Goal: Information Seeking & Learning: Learn about a topic

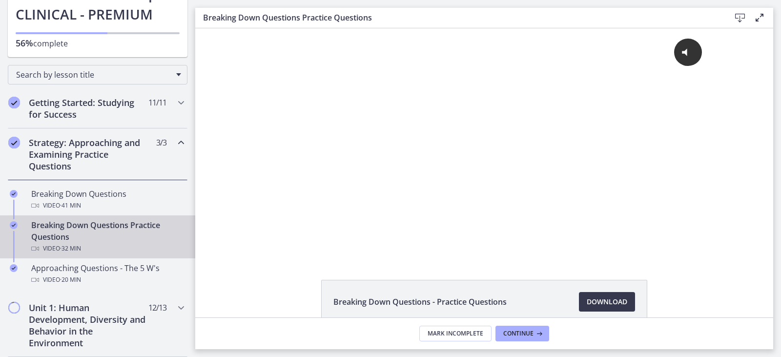
scroll to position [195, 0]
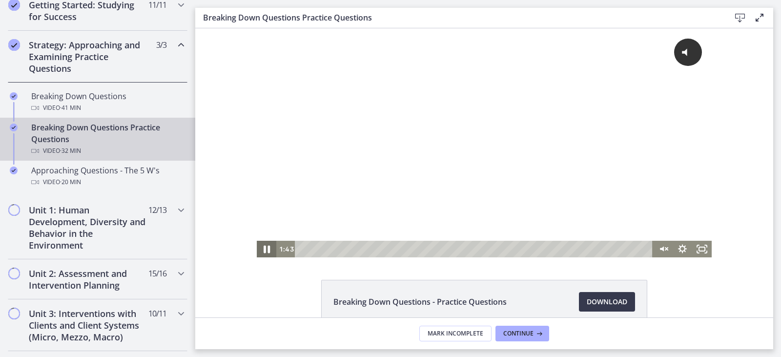
click at [263, 252] on icon "Pause" at bounding box center [266, 249] width 23 height 20
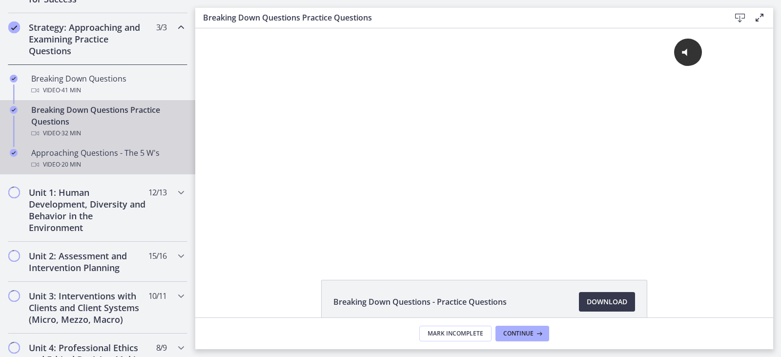
scroll to position [244, 0]
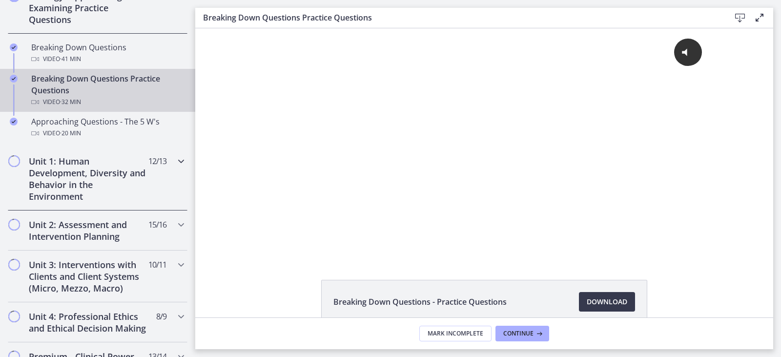
click at [175, 163] on icon "Chapters" at bounding box center [181, 161] width 12 height 12
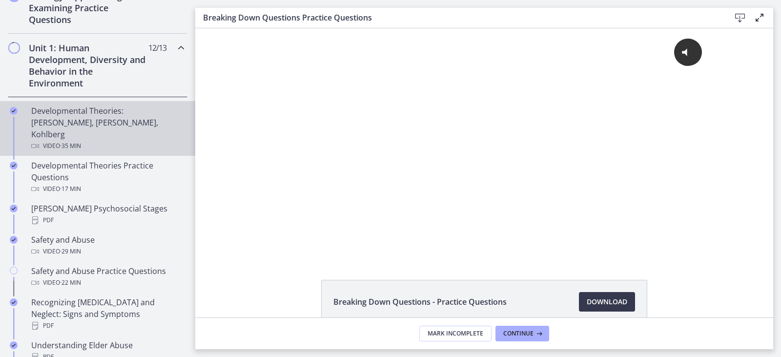
scroll to position [439, 0]
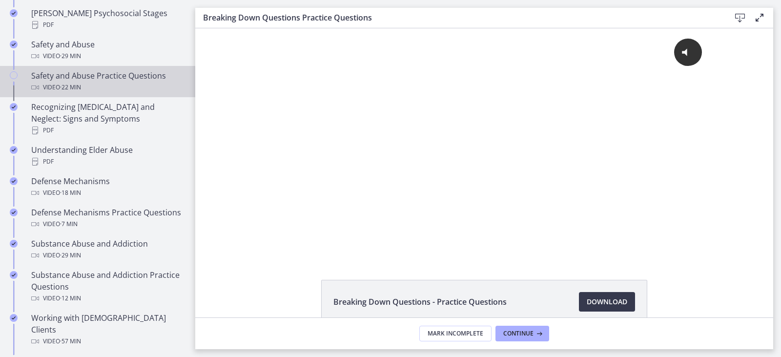
click at [15, 71] on icon "Chapters" at bounding box center [14, 75] width 8 height 8
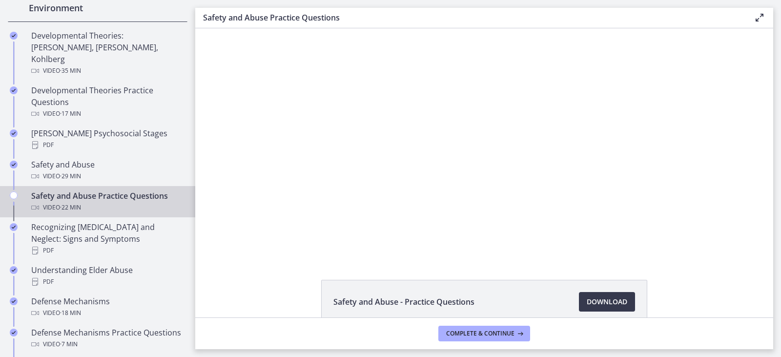
scroll to position [342, 0]
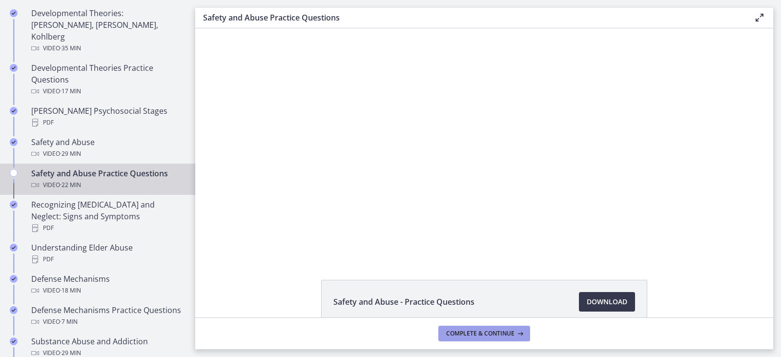
click at [501, 331] on span "Complete & continue" at bounding box center [480, 333] width 68 height 8
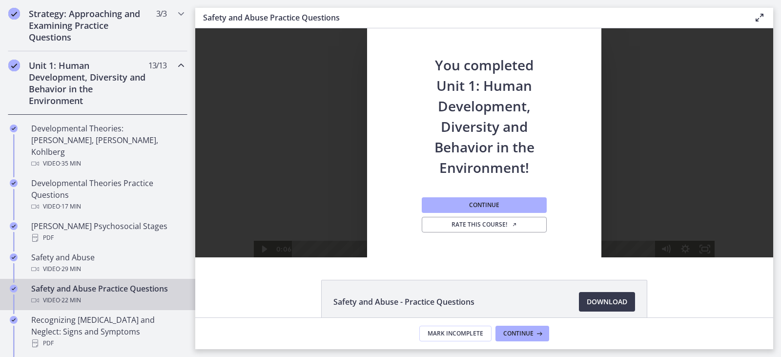
scroll to position [195, 0]
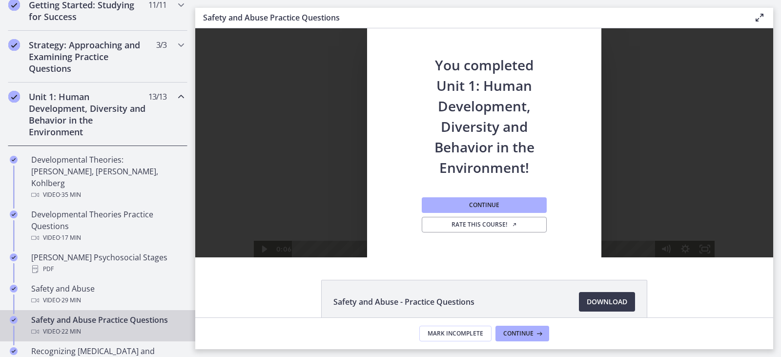
click at [175, 101] on icon "Chapters" at bounding box center [181, 97] width 12 height 12
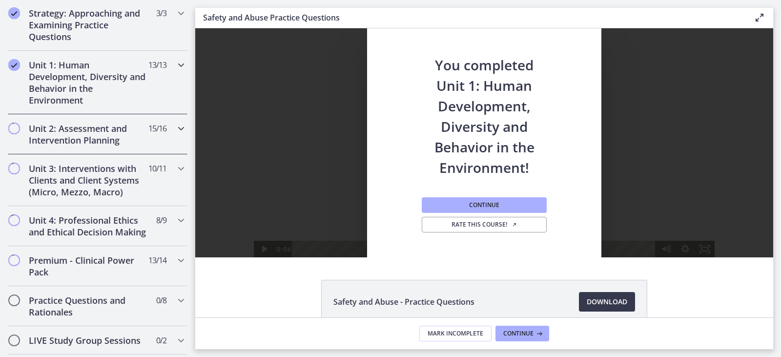
scroll to position [244, 0]
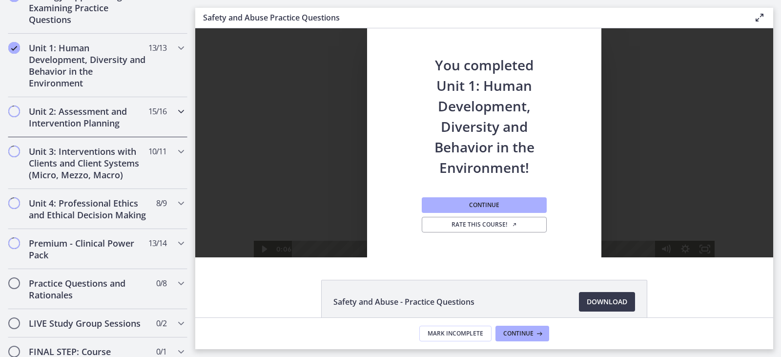
click at [175, 113] on icon "Chapters" at bounding box center [181, 111] width 12 height 12
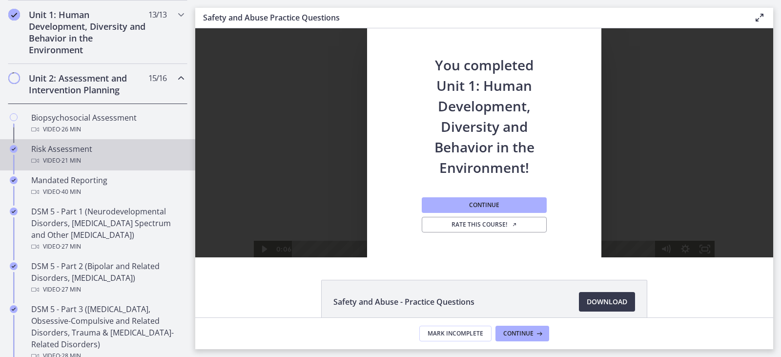
scroll to position [293, 0]
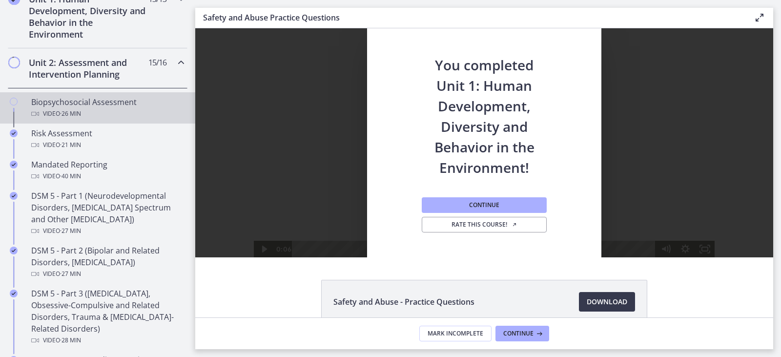
click at [19, 103] on div "Chapters" at bounding box center [14, 111] width 12 height 31
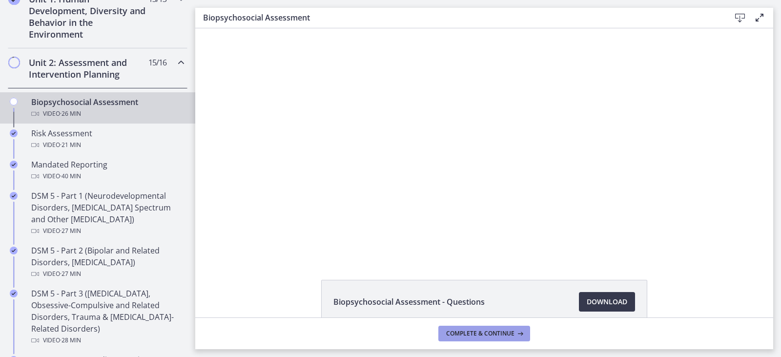
click at [465, 333] on span "Complete & continue" at bounding box center [480, 333] width 68 height 8
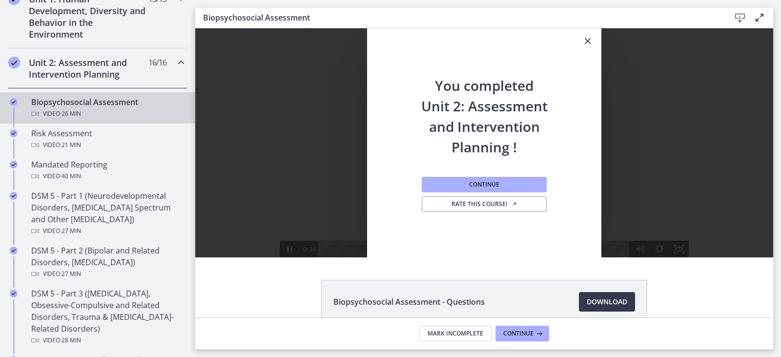
click at [175, 64] on icon "Chapters" at bounding box center [181, 63] width 12 height 12
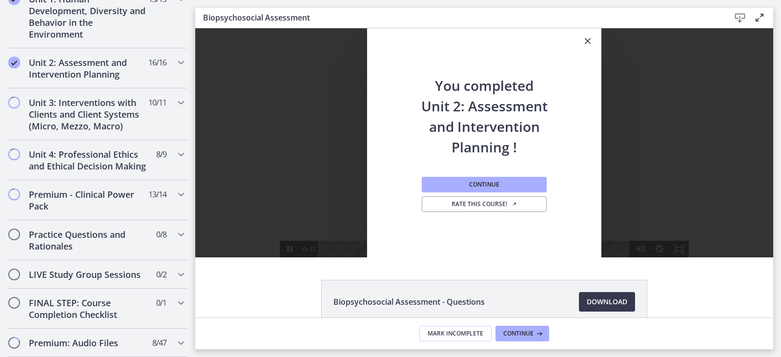
click at [343, 163] on div "You completed Unit 2: Assessment and Intervention Planning ! Continue Rate this…" at bounding box center [484, 142] width 578 height 229
click at [175, 102] on icon "Chapters" at bounding box center [181, 103] width 12 height 12
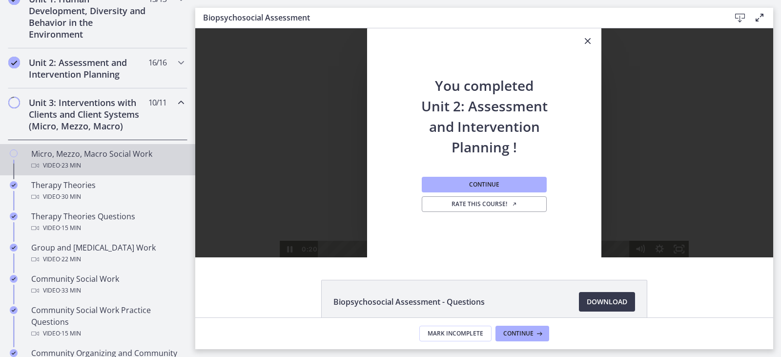
click at [17, 151] on icon "Chapters" at bounding box center [14, 153] width 8 height 8
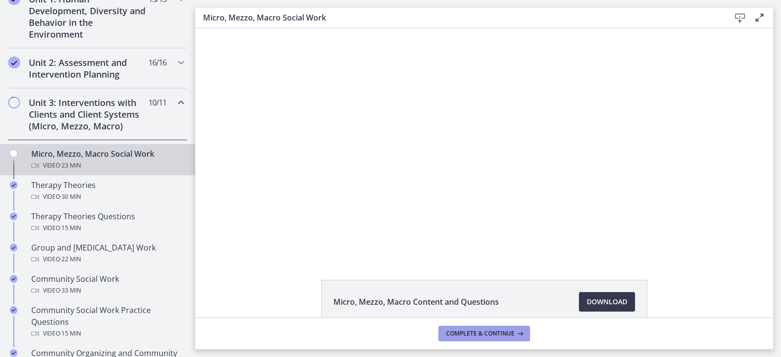
click at [472, 328] on button "Complete & continue" at bounding box center [484, 334] width 92 height 16
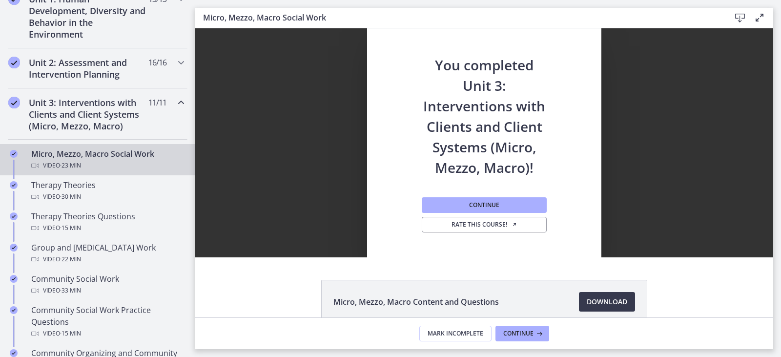
click at [175, 102] on icon "Chapters" at bounding box center [181, 103] width 12 height 12
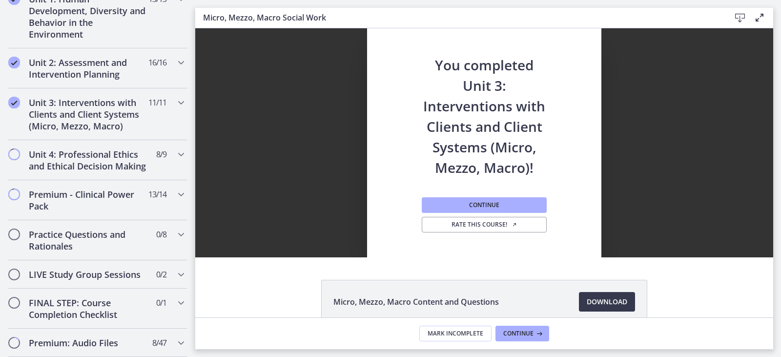
click at [473, 165] on h2 "You completed Unit 3: Interventions with Clients and Client Systems (Micro, Mez…" at bounding box center [484, 106] width 129 height 143
click at [175, 150] on icon "Chapters" at bounding box center [181, 154] width 12 height 12
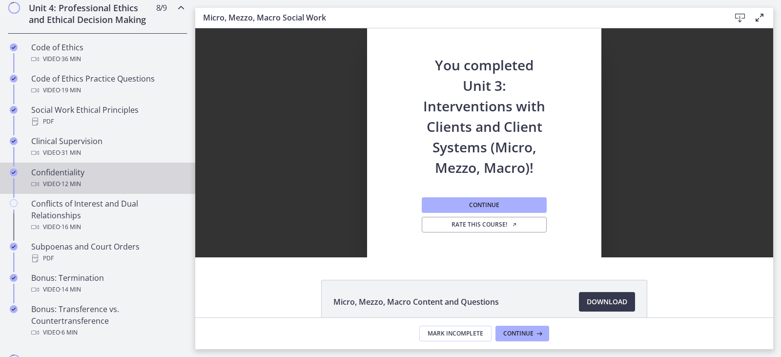
scroll to position [488, 0]
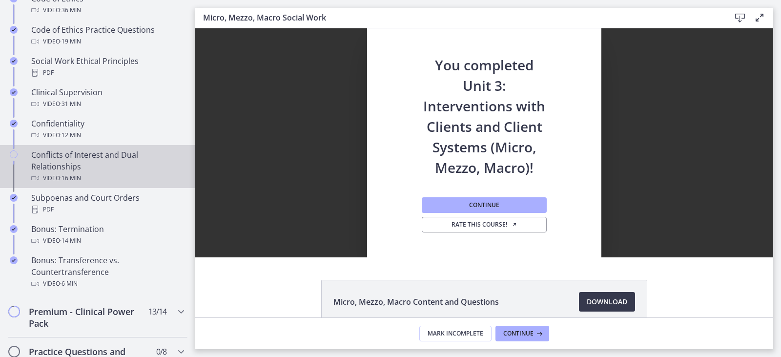
click at [12, 158] on icon "Chapters" at bounding box center [14, 154] width 8 height 8
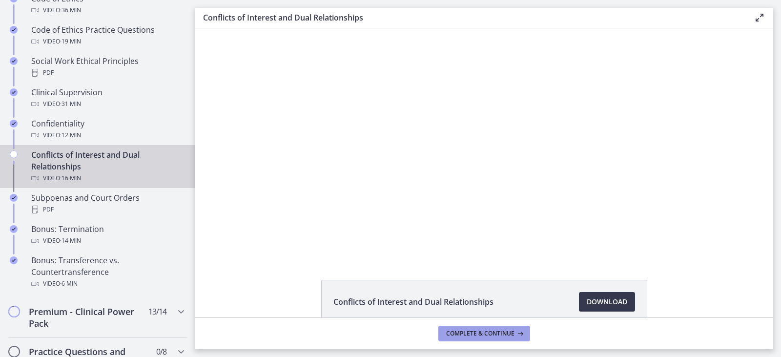
click at [472, 333] on span "Complete & continue" at bounding box center [480, 333] width 68 height 8
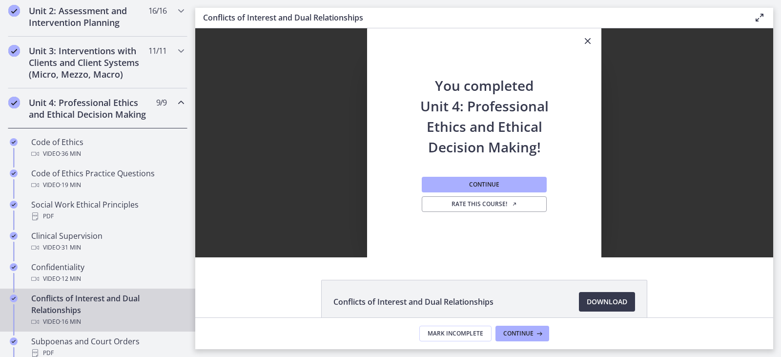
scroll to position [342, 0]
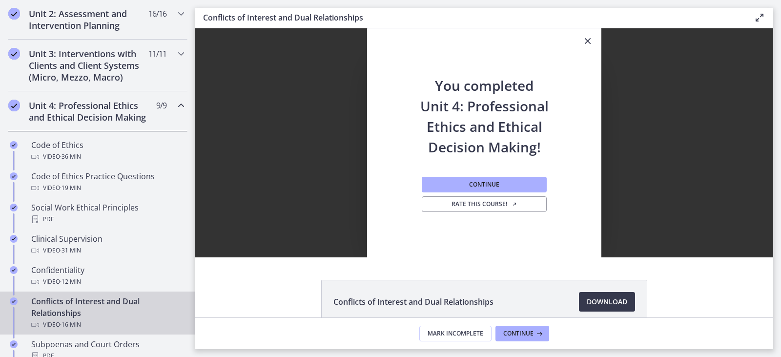
click at [167, 107] on div "Unit 4: Professional Ethics and Ethical Decision Making 9 / 9 Completed" at bounding box center [98, 111] width 180 height 40
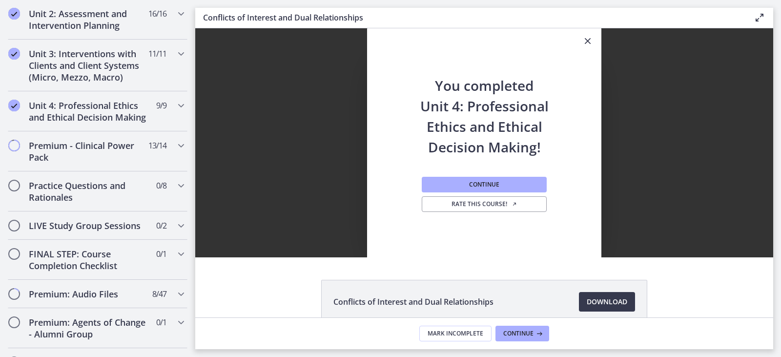
click at [392, 113] on div "You completed Unit 4: Professional Ethics and Ethical Decision Making! Continue…" at bounding box center [484, 157] width 234 height 203
click at [584, 40] on icon "Close" at bounding box center [588, 41] width 12 height 12
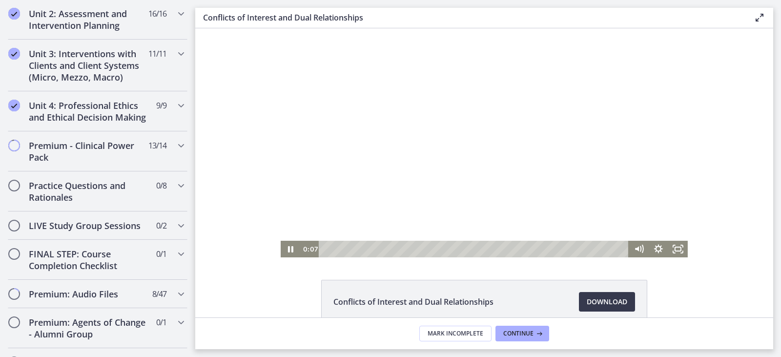
click at [386, 154] on div at bounding box center [484, 142] width 407 height 229
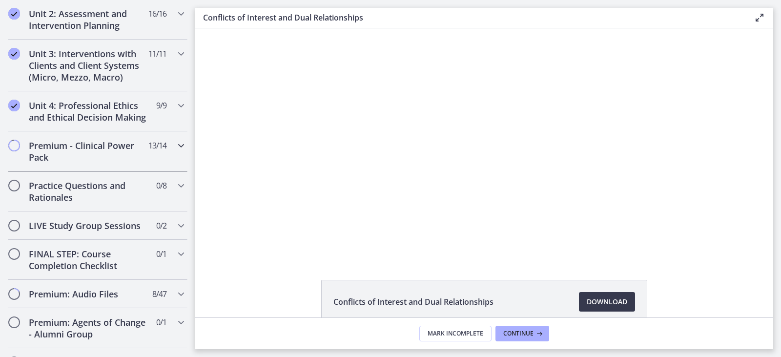
click at [175, 151] on icon "Chapters" at bounding box center [181, 146] width 12 height 12
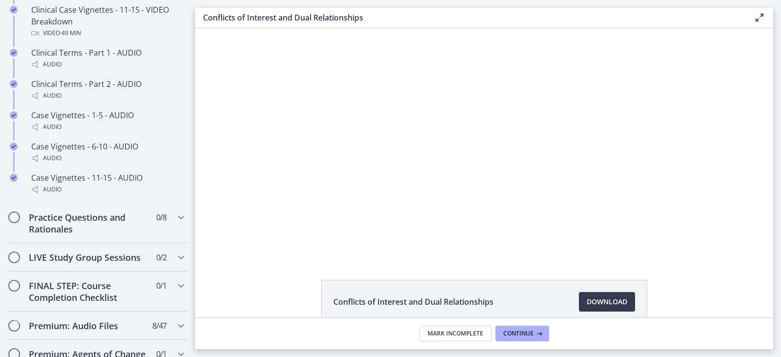
scroll to position [830, 0]
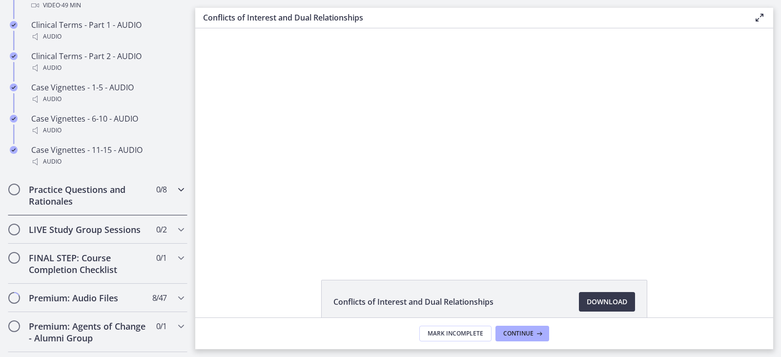
click at [175, 195] on icon "Chapters" at bounding box center [181, 190] width 12 height 12
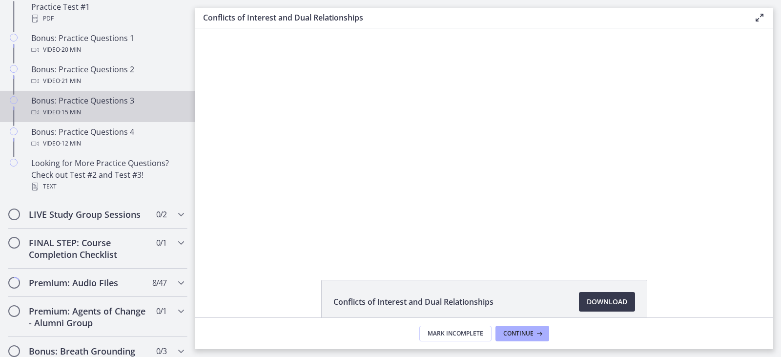
scroll to position [779, 0]
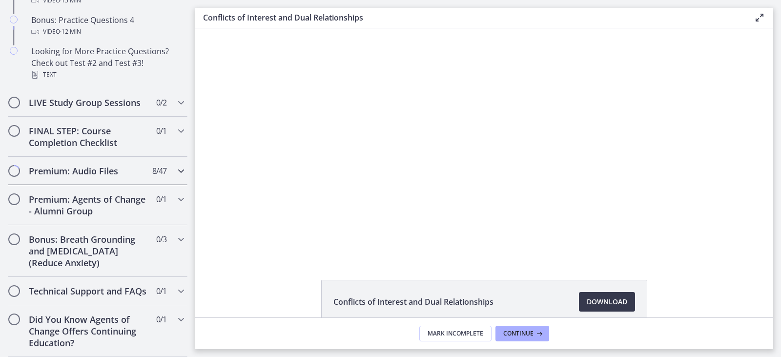
click at [175, 165] on icon "Chapters" at bounding box center [181, 171] width 12 height 12
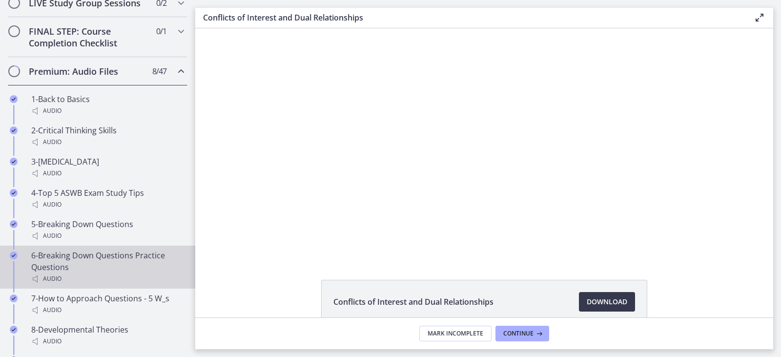
scroll to position [535, 0]
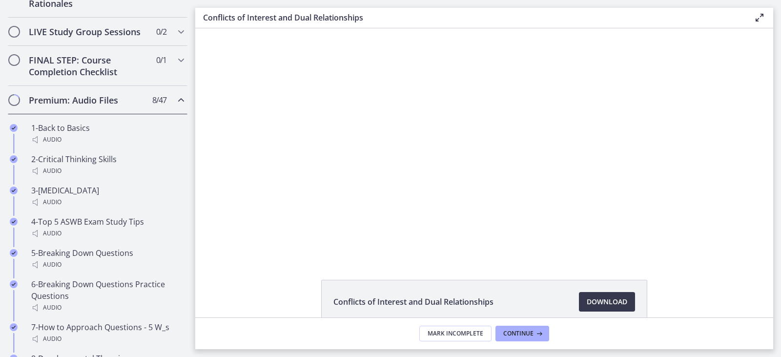
drag, startPoint x: 49, startPoint y: 117, endPoint x: 13, endPoint y: 111, distance: 36.6
click at [13, 105] on span "Chapters" at bounding box center [14, 100] width 10 height 10
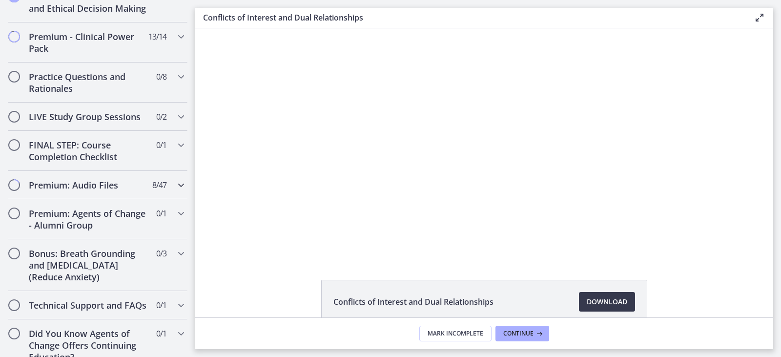
scroll to position [390, 0]
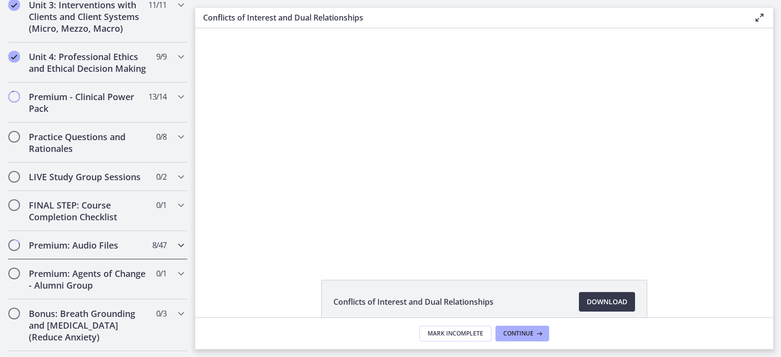
click at [175, 251] on icon "Chapters" at bounding box center [181, 245] width 12 height 12
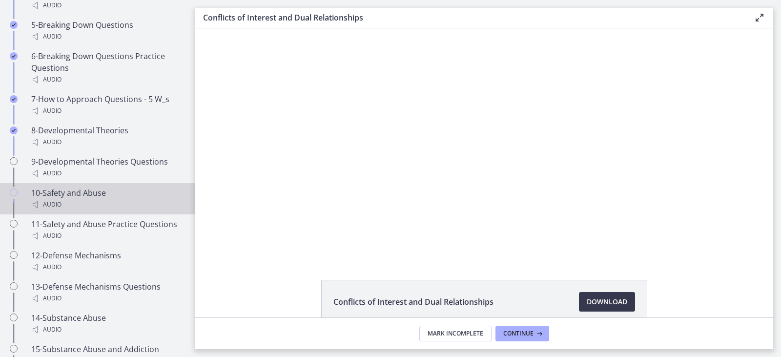
scroll to position [781, 0]
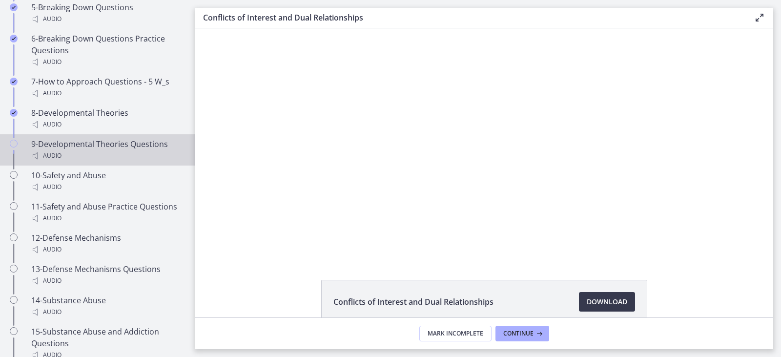
click at [23, 165] on link "9-Developmental Theories Questions Audio" at bounding box center [97, 149] width 195 height 31
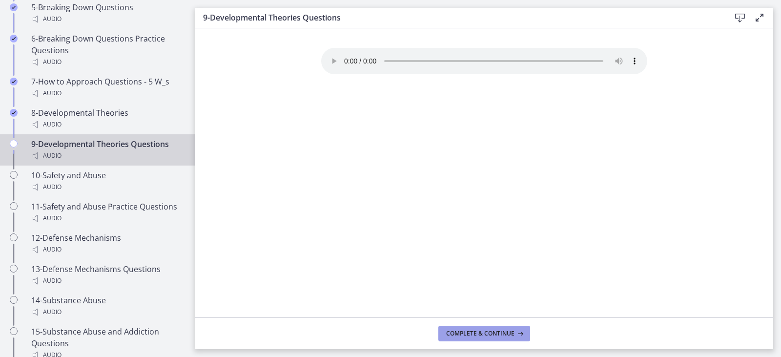
click at [455, 335] on span "Complete & continue" at bounding box center [480, 333] width 68 height 8
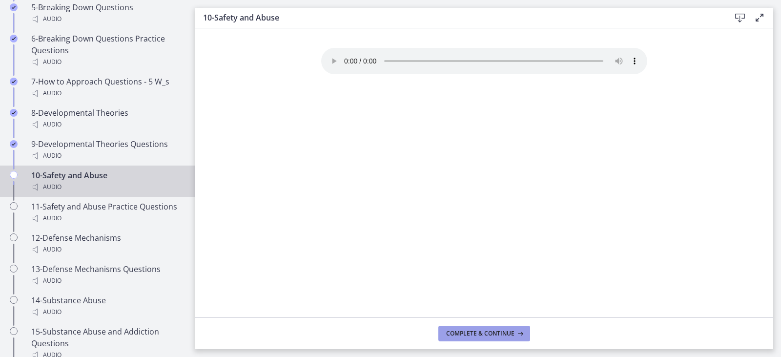
click at [462, 336] on span "Complete & continue" at bounding box center [480, 333] width 68 height 8
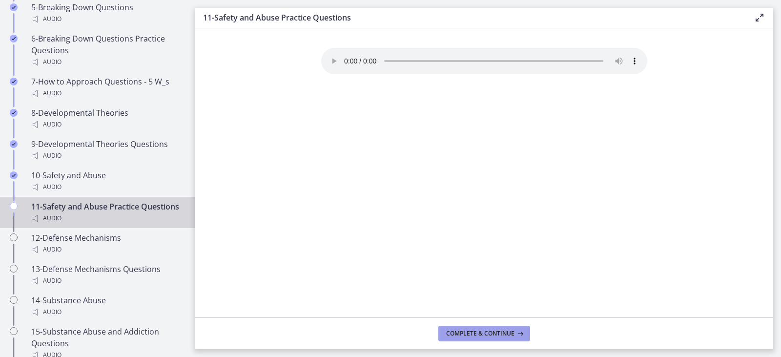
click at [463, 334] on span "Complete & continue" at bounding box center [480, 333] width 68 height 8
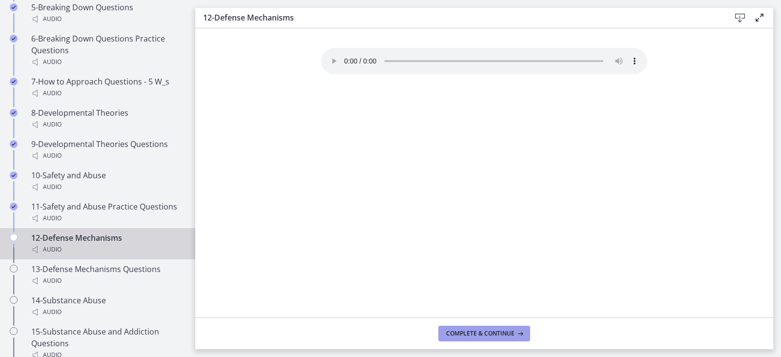
click at [463, 334] on span "Complete & continue" at bounding box center [480, 333] width 68 height 8
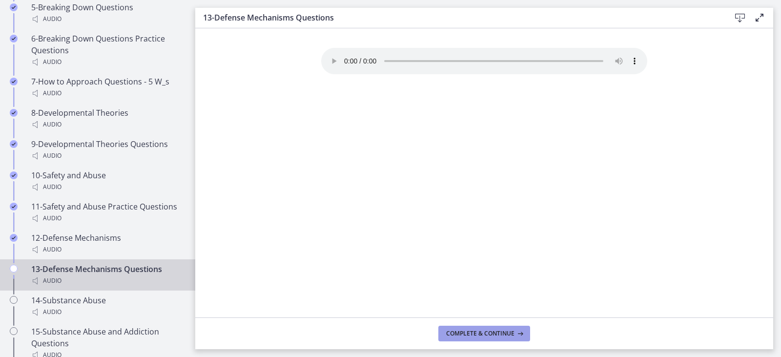
click at [463, 334] on span "Complete & continue" at bounding box center [480, 333] width 68 height 8
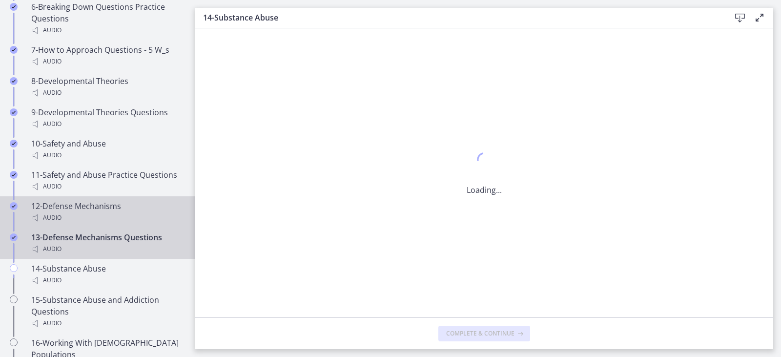
scroll to position [976, 0]
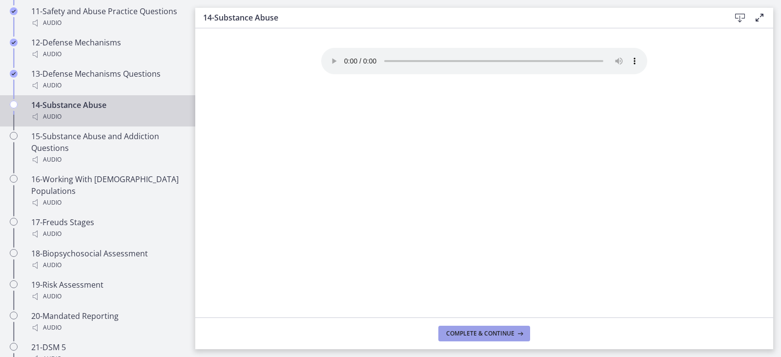
click at [477, 330] on span "Complete & continue" at bounding box center [480, 333] width 68 height 8
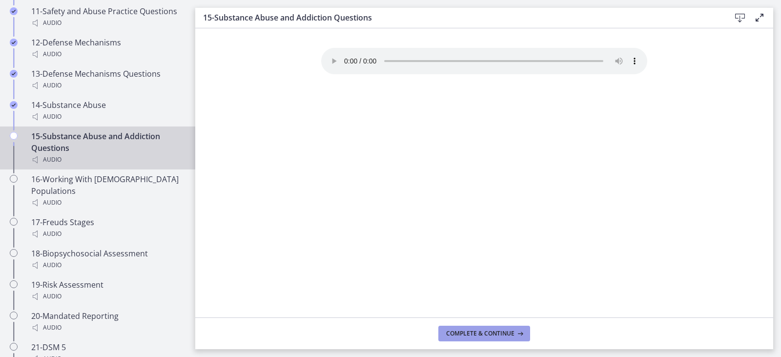
click at [475, 331] on span "Complete & continue" at bounding box center [480, 333] width 68 height 8
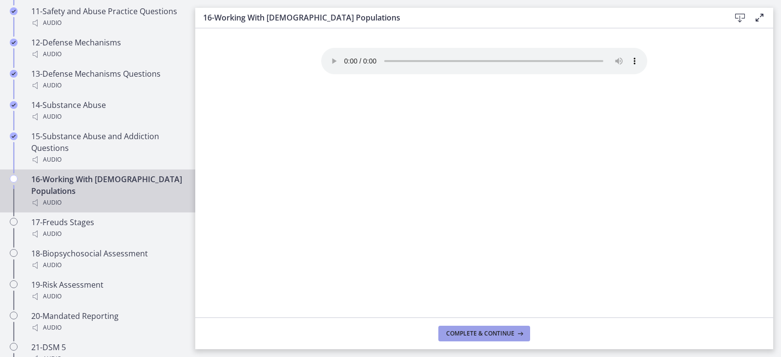
click at [474, 333] on span "Complete & continue" at bounding box center [480, 333] width 68 height 8
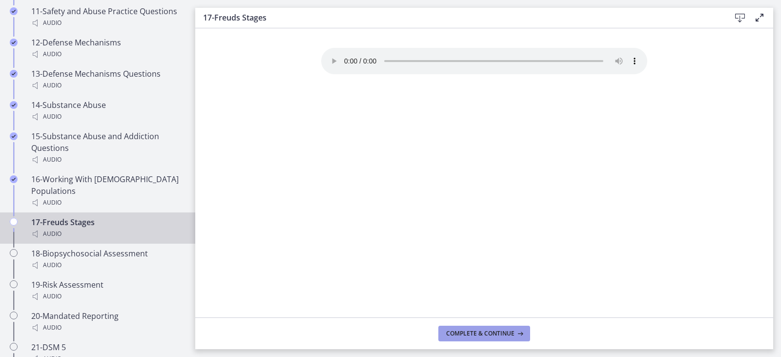
click at [474, 333] on span "Complete & continue" at bounding box center [480, 333] width 68 height 8
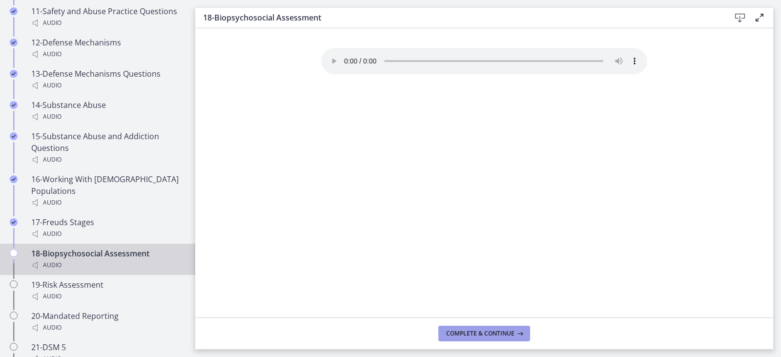
click at [474, 333] on span "Complete & continue" at bounding box center [480, 333] width 68 height 8
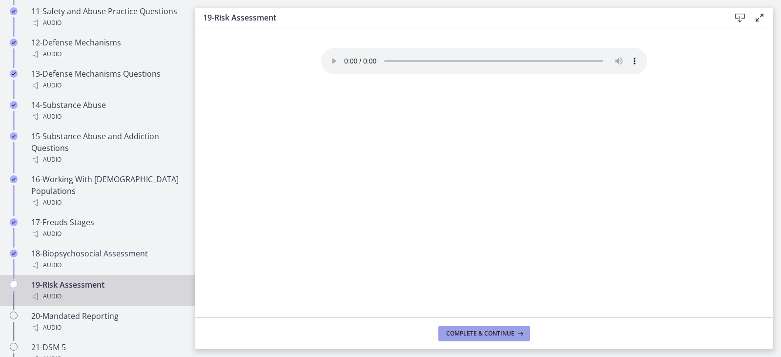
click at [474, 333] on span "Complete & continue" at bounding box center [480, 333] width 68 height 8
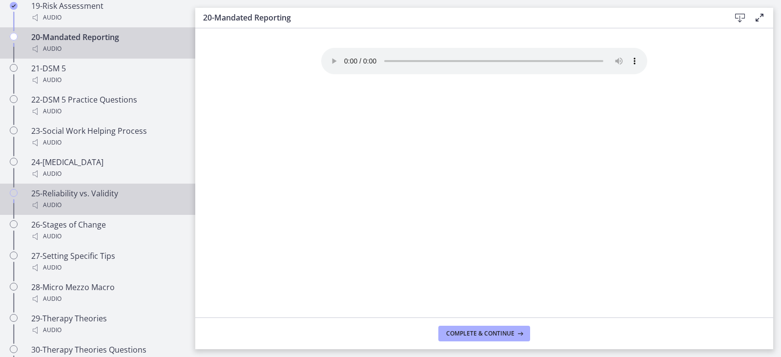
scroll to position [1269, 0]
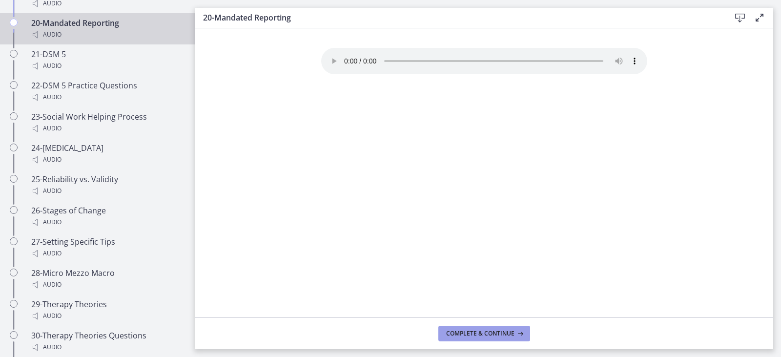
click at [465, 333] on span "Complete & continue" at bounding box center [480, 333] width 68 height 8
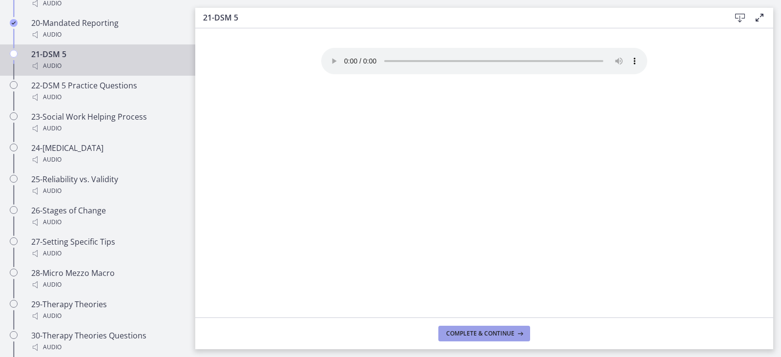
click at [465, 333] on span "Complete & continue" at bounding box center [480, 333] width 68 height 8
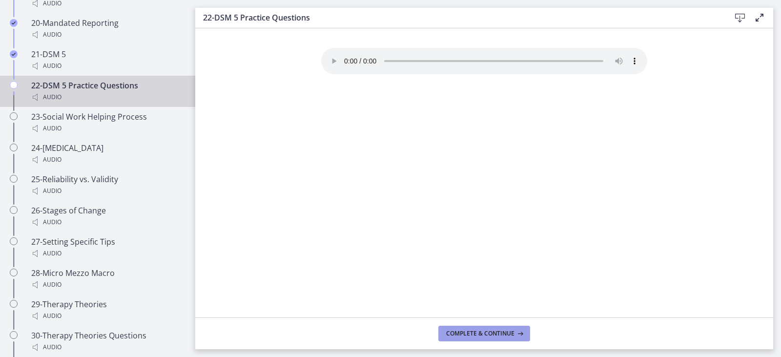
click at [465, 333] on span "Complete & continue" at bounding box center [480, 333] width 68 height 8
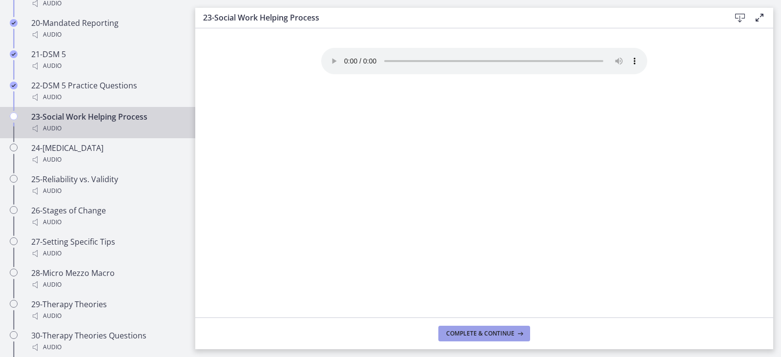
click at [465, 333] on span "Complete & continue" at bounding box center [480, 333] width 68 height 8
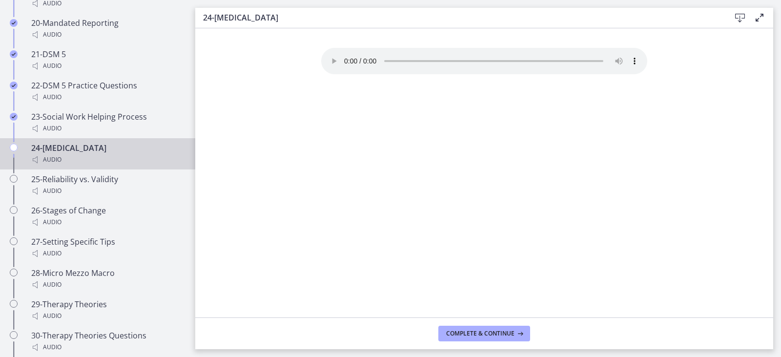
click at [465, 333] on span "Complete & continue" at bounding box center [480, 333] width 68 height 8
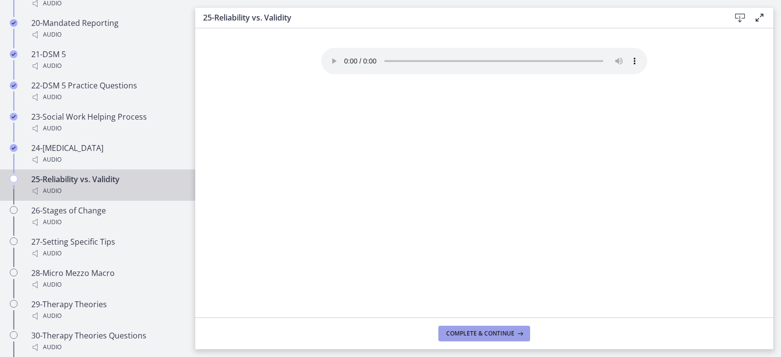
click at [465, 333] on span "Complete & continue" at bounding box center [480, 333] width 68 height 8
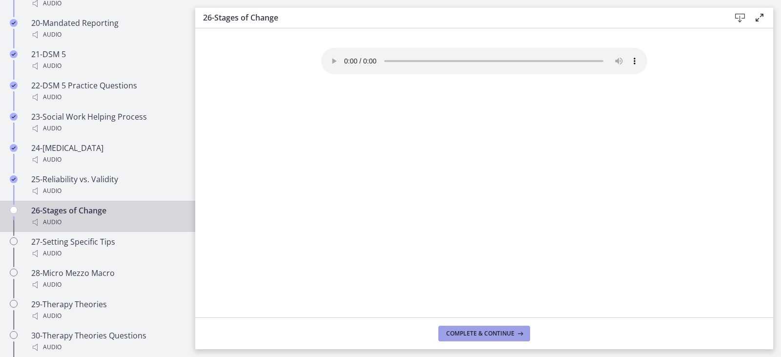
click at [465, 333] on span "Complete & continue" at bounding box center [480, 333] width 68 height 8
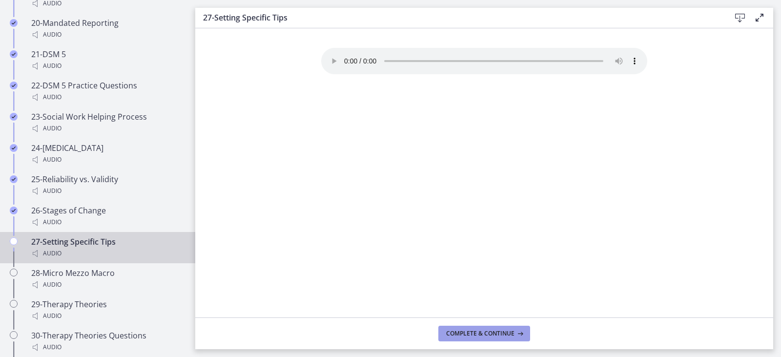
click at [465, 333] on span "Complete & continue" at bounding box center [480, 333] width 68 height 8
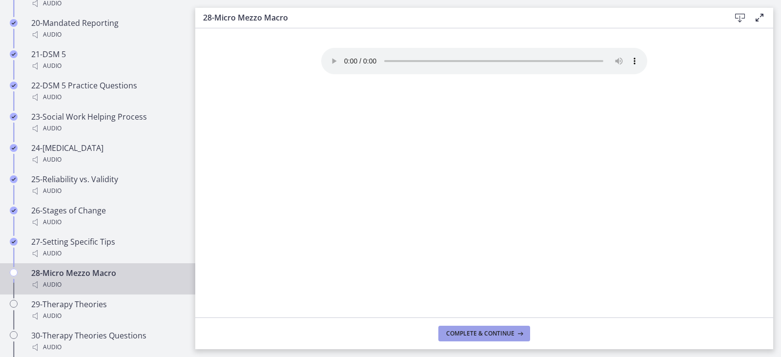
click at [465, 333] on span "Complete & continue" at bounding box center [480, 333] width 68 height 8
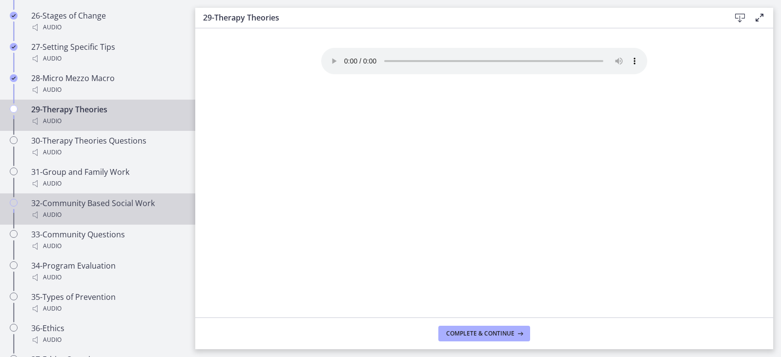
scroll to position [1464, 0]
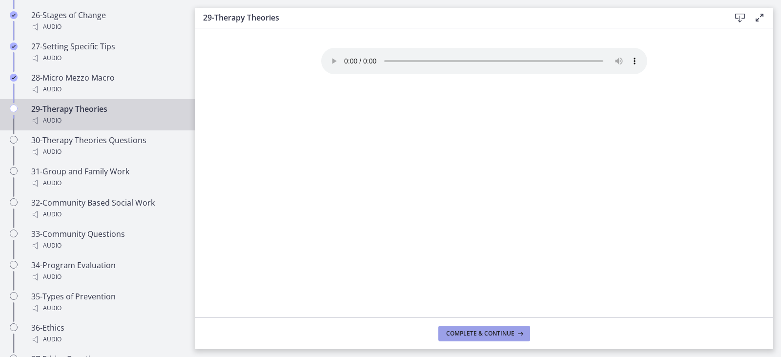
click at [472, 333] on span "Complete & continue" at bounding box center [480, 333] width 68 height 8
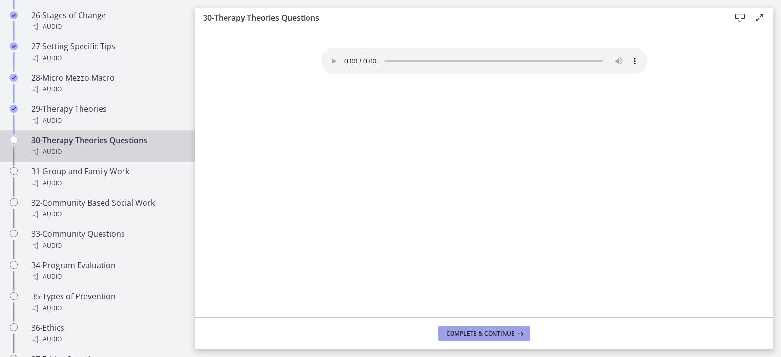
click at [471, 334] on span "Complete & continue" at bounding box center [480, 333] width 68 height 8
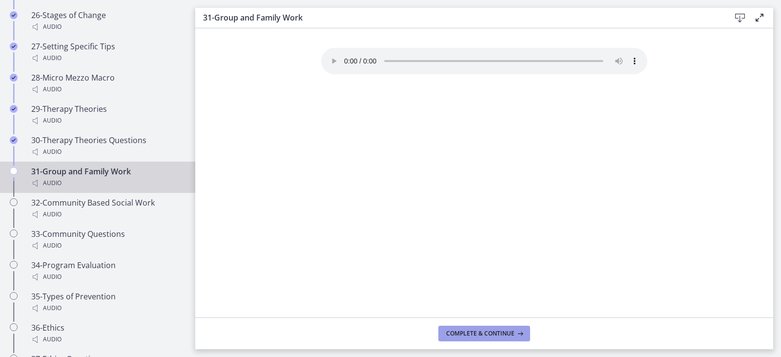
click at [470, 334] on span "Complete & continue" at bounding box center [480, 333] width 68 height 8
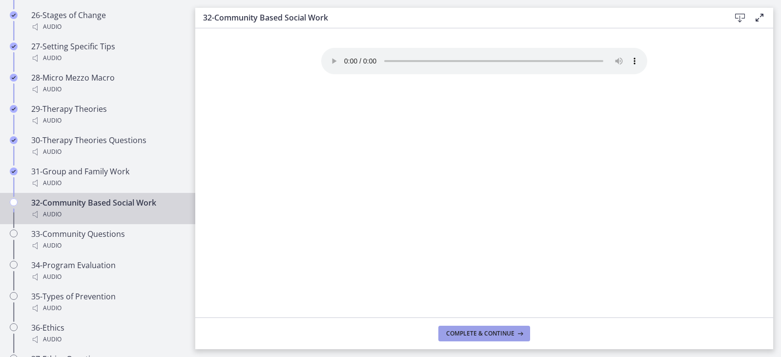
click at [470, 334] on span "Complete & continue" at bounding box center [480, 333] width 68 height 8
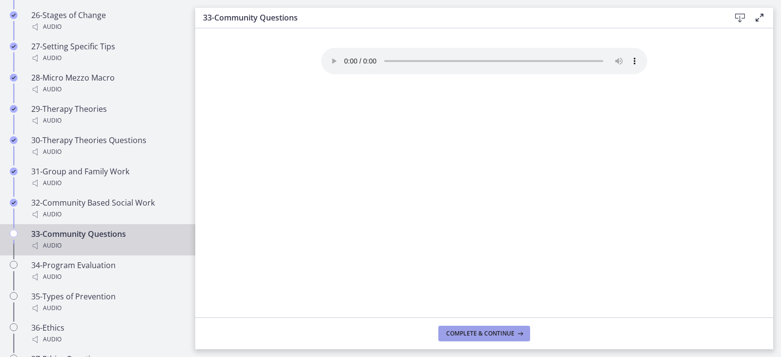
click at [470, 334] on span "Complete & continue" at bounding box center [480, 333] width 68 height 8
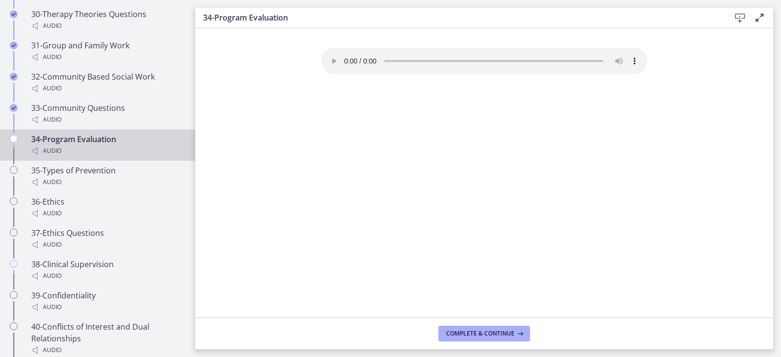
scroll to position [1611, 0]
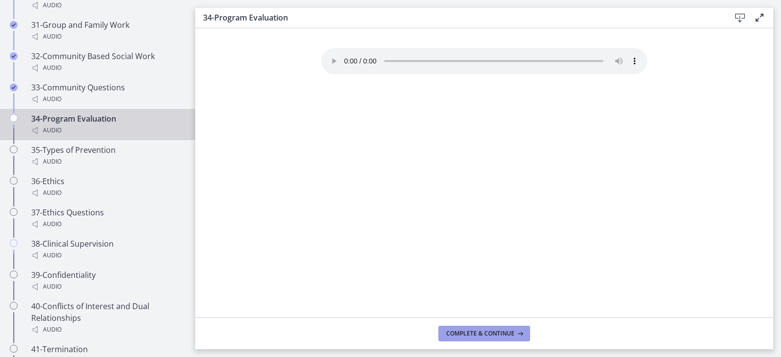
click at [476, 332] on span "Complete & continue" at bounding box center [480, 333] width 68 height 8
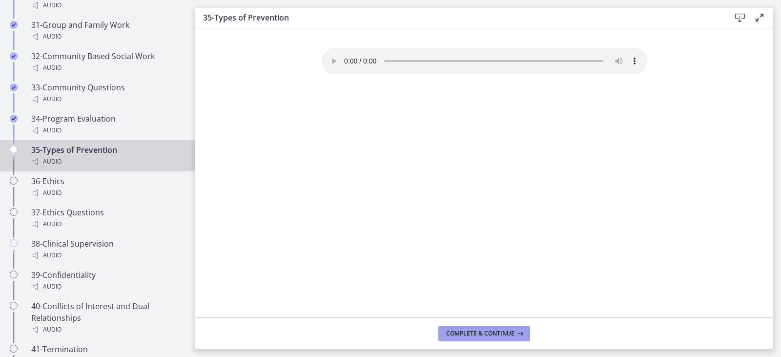
click at [476, 334] on span "Complete & continue" at bounding box center [480, 333] width 68 height 8
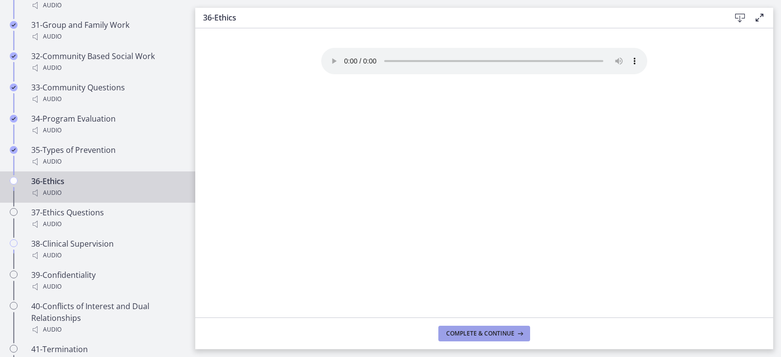
click at [476, 335] on span "Complete & continue" at bounding box center [480, 333] width 68 height 8
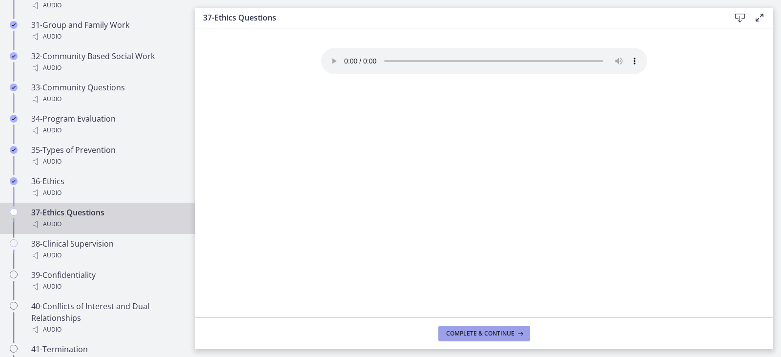
click at [476, 335] on span "Complete & continue" at bounding box center [480, 333] width 68 height 8
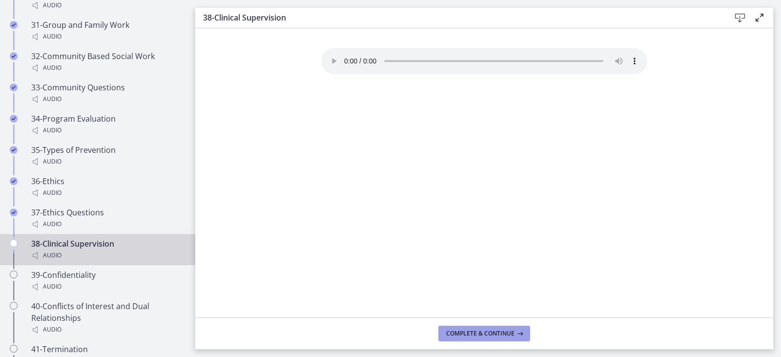
click at [476, 335] on span "Complete & continue" at bounding box center [480, 333] width 68 height 8
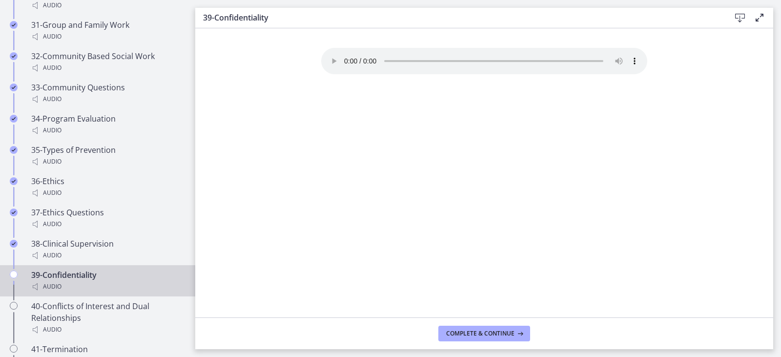
click at [476, 335] on span "Complete & continue" at bounding box center [480, 333] width 68 height 8
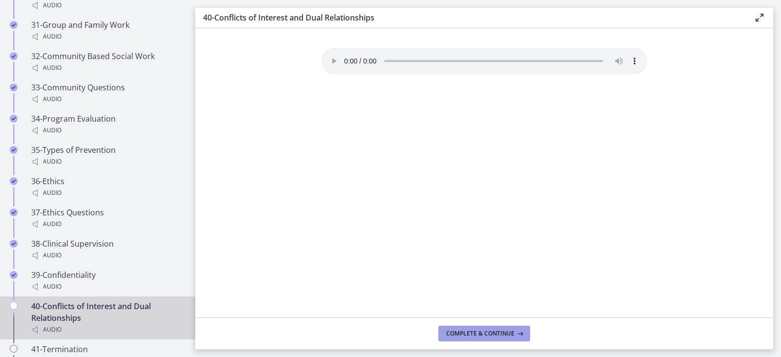
click at [476, 335] on span "Complete & continue" at bounding box center [480, 333] width 68 height 8
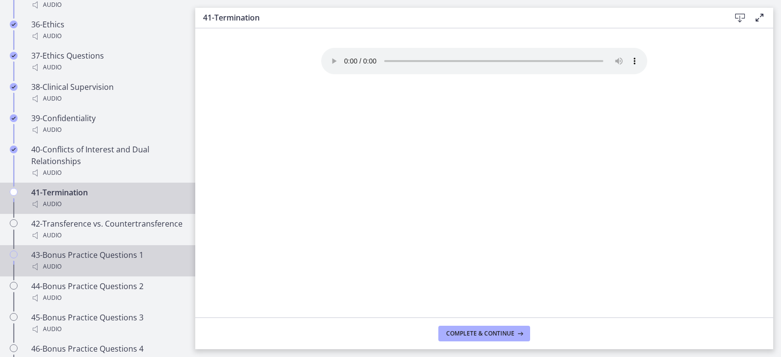
scroll to position [1806, 0]
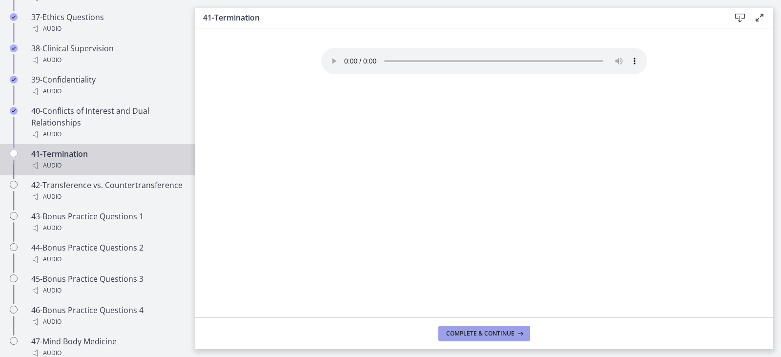
click at [478, 330] on span "Complete & continue" at bounding box center [480, 333] width 68 height 8
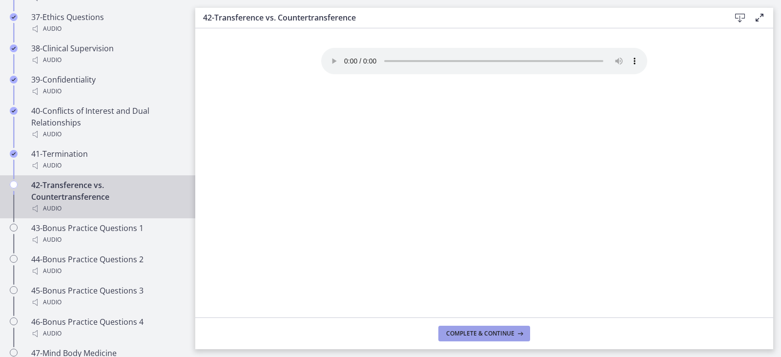
click at [478, 334] on span "Complete & continue" at bounding box center [480, 333] width 68 height 8
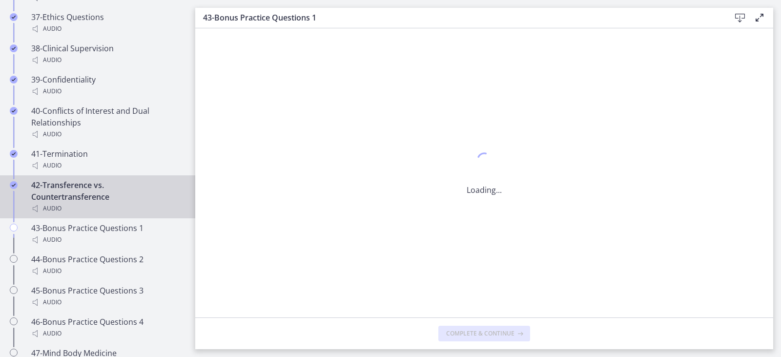
click at [478, 334] on span "Complete & continue" at bounding box center [480, 333] width 68 height 8
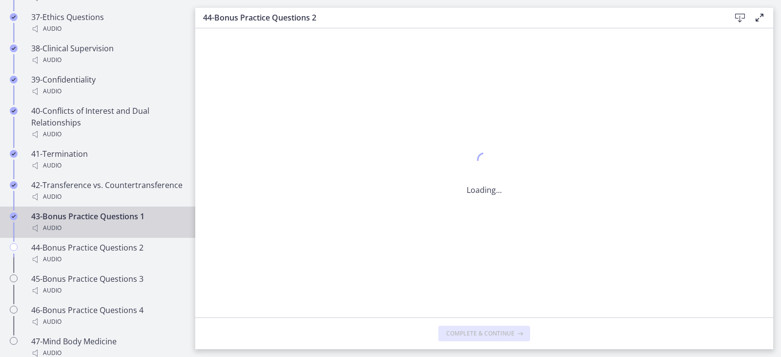
click at [477, 333] on span "Complete & continue" at bounding box center [480, 333] width 68 height 8
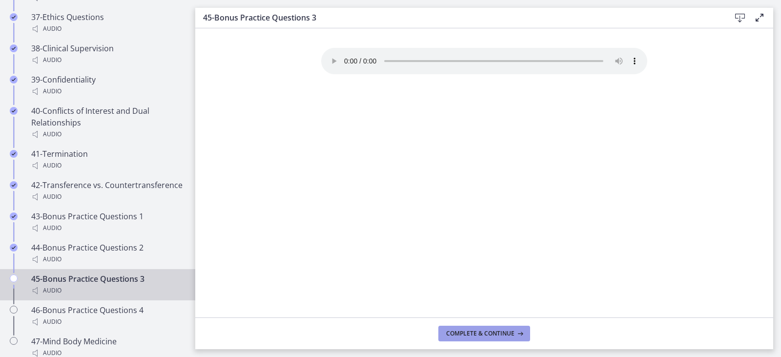
click at [477, 333] on span "Complete & continue" at bounding box center [480, 333] width 68 height 8
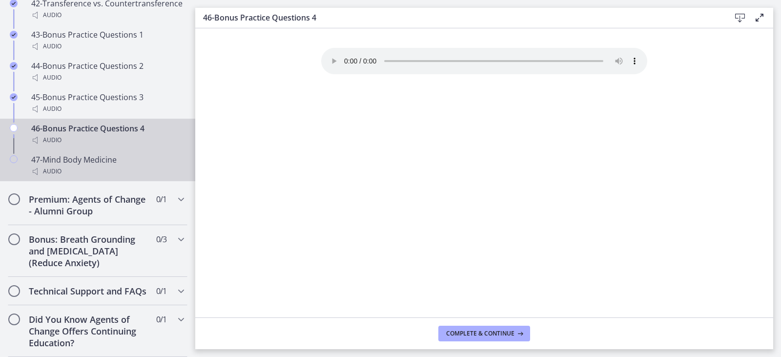
scroll to position [2001, 0]
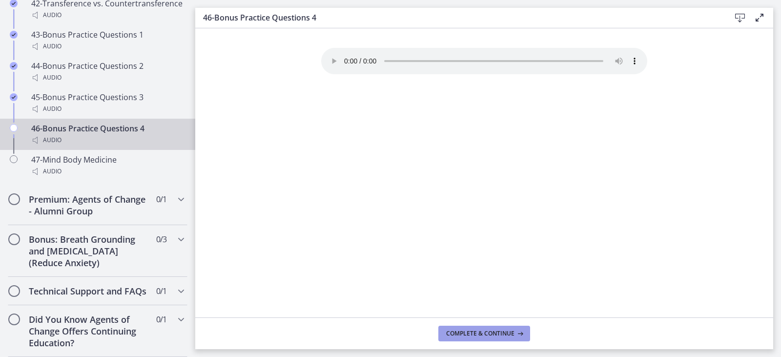
click at [466, 328] on button "Complete & continue" at bounding box center [484, 334] width 92 height 16
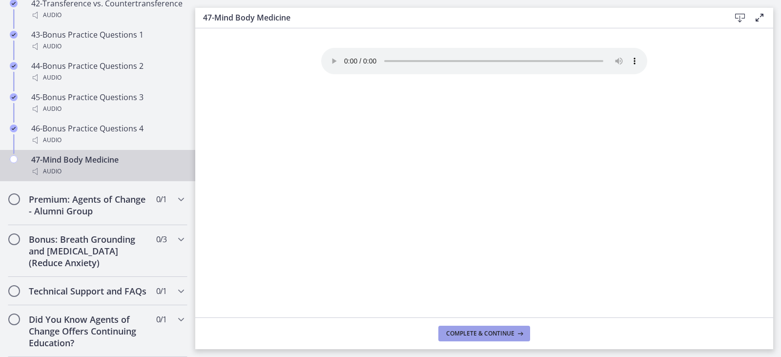
click at [466, 328] on button "Complete & continue" at bounding box center [484, 334] width 92 height 16
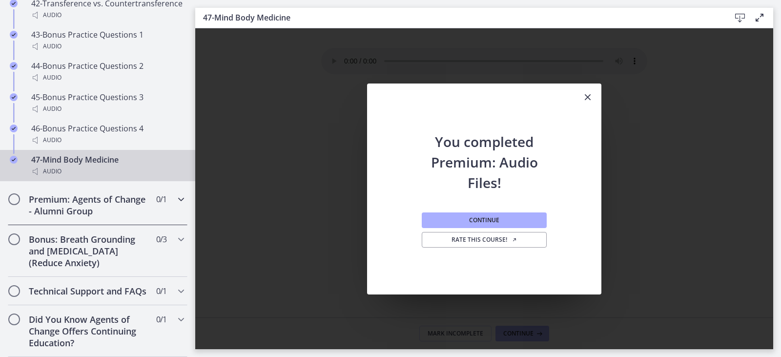
click at [175, 194] on icon "Chapters" at bounding box center [181, 199] width 12 height 12
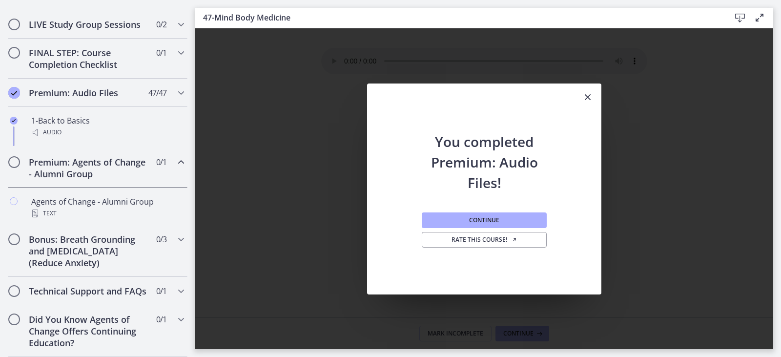
scroll to position [527, 0]
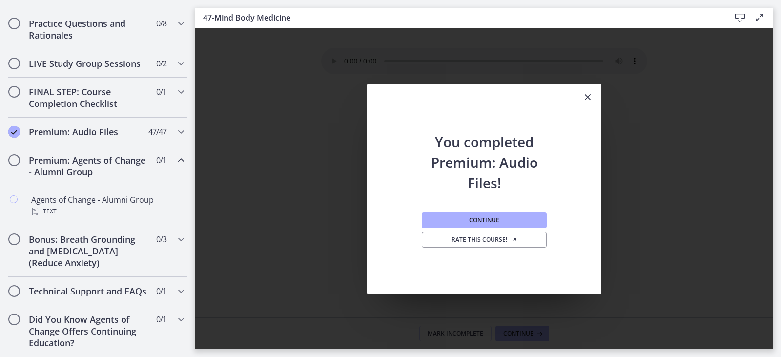
click at [589, 94] on icon "Close" at bounding box center [588, 97] width 12 height 12
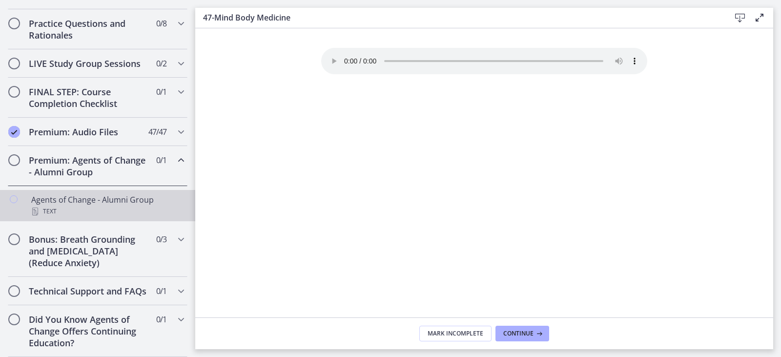
click at [108, 194] on div "Agents of Change - Alumni Group Text" at bounding box center [107, 205] width 152 height 23
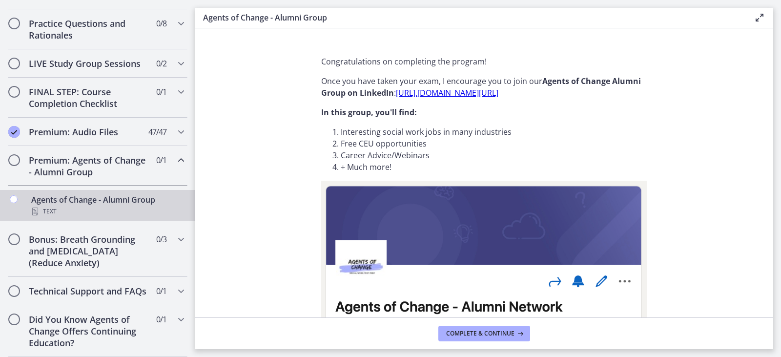
click at [498, 96] on link "[URL]. [DOMAIN_NAME][URL]" at bounding box center [447, 92] width 103 height 11
click at [14, 155] on span "Chapters" at bounding box center [14, 160] width 10 height 10
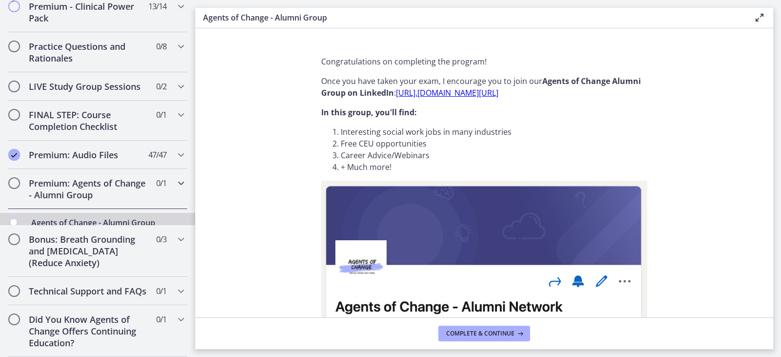
scroll to position [488, 0]
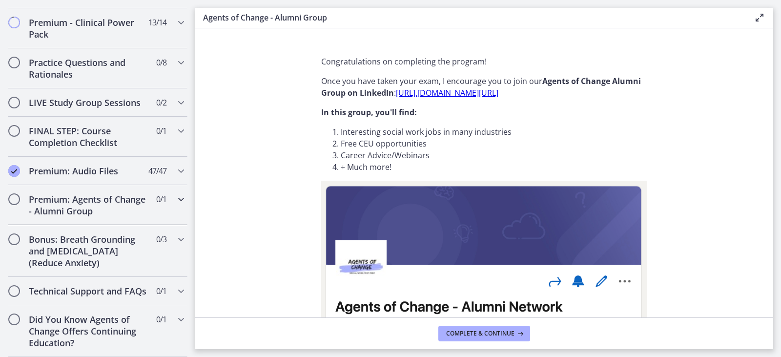
click at [21, 192] on div "Premium: Agents of Change - Alumni Group 0 / 1 Completed" at bounding box center [98, 205] width 180 height 40
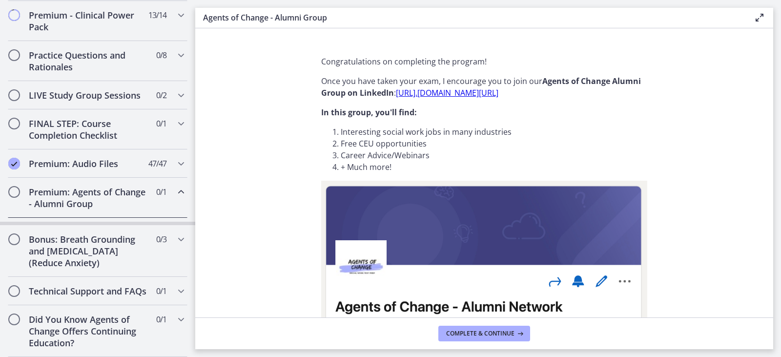
scroll to position [527, 0]
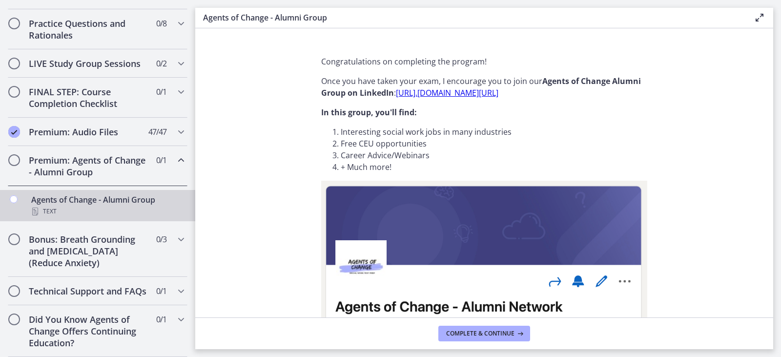
click at [115, 205] on div "Text" at bounding box center [107, 211] width 152 height 12
click at [489, 336] on span "Complete & continue" at bounding box center [480, 333] width 68 height 8
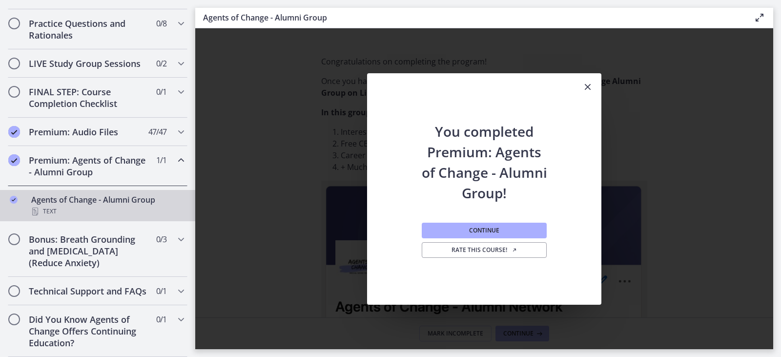
click at [590, 84] on icon "Close" at bounding box center [588, 87] width 12 height 12
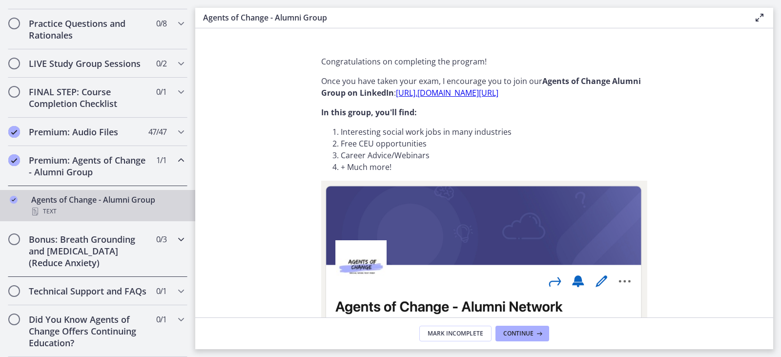
click at [175, 233] on icon "Chapters" at bounding box center [181, 239] width 12 height 12
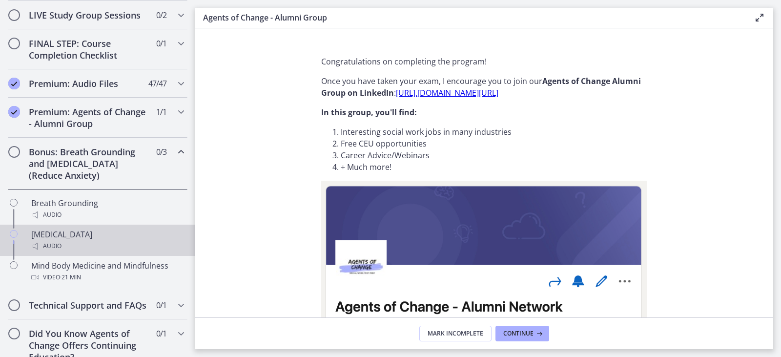
scroll to position [576, 0]
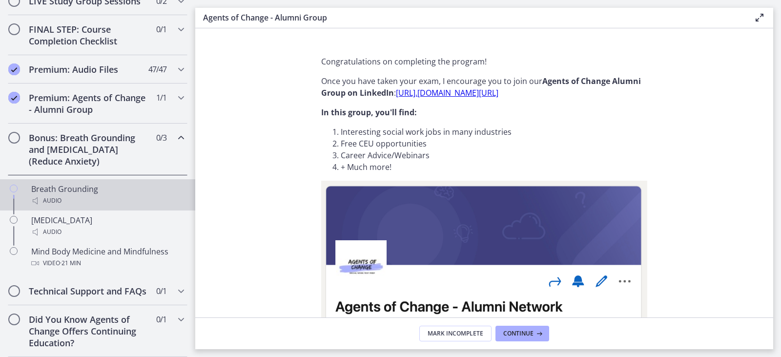
click at [87, 197] on div "Audio" at bounding box center [107, 201] width 152 height 12
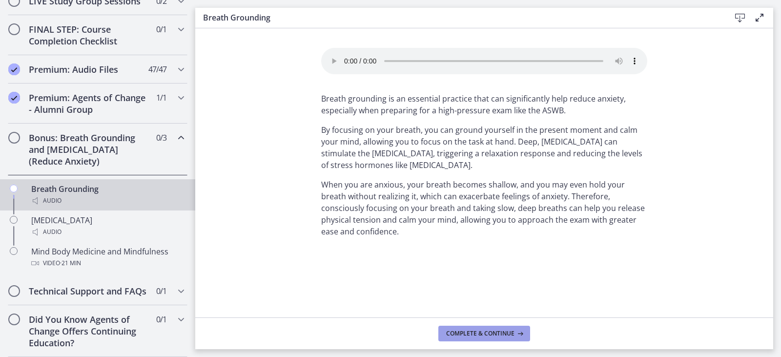
click at [474, 329] on span "Complete & continue" at bounding box center [480, 333] width 68 height 8
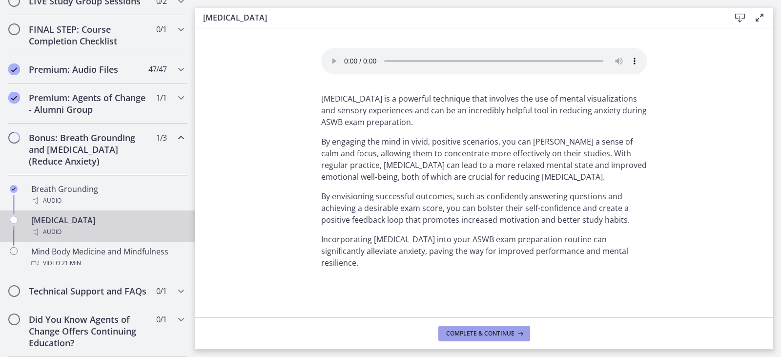
click at [470, 333] on span "Complete & continue" at bounding box center [480, 333] width 68 height 8
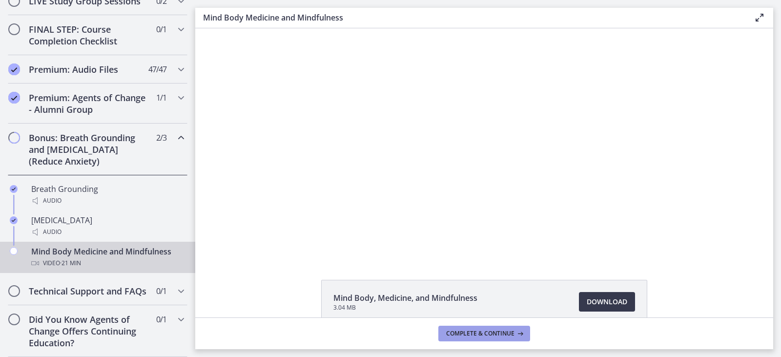
click at [470, 333] on span "Complete & continue" at bounding box center [480, 333] width 68 height 8
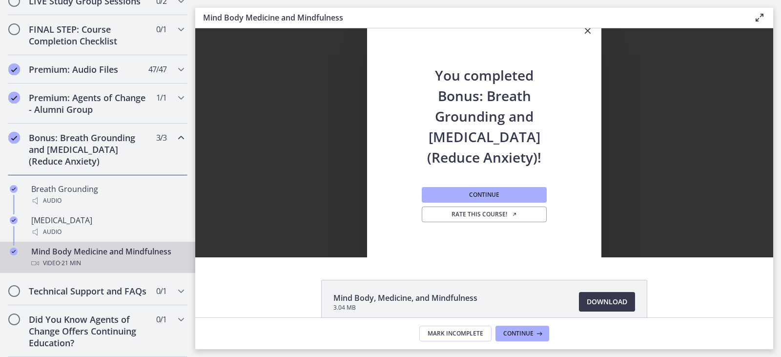
click at [583, 31] on icon "Close" at bounding box center [588, 31] width 12 height 12
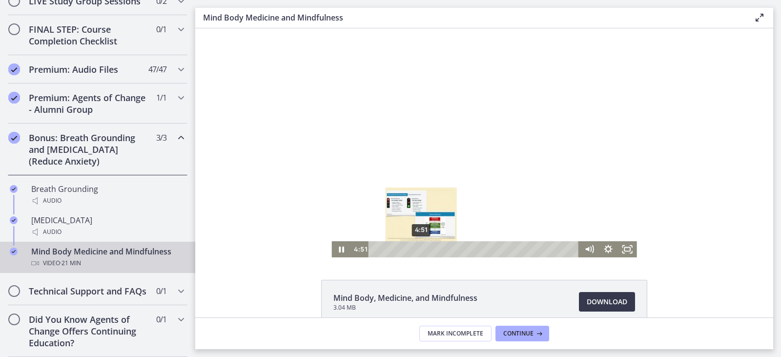
click at [425, 243] on div "4:51" at bounding box center [474, 249] width 199 height 16
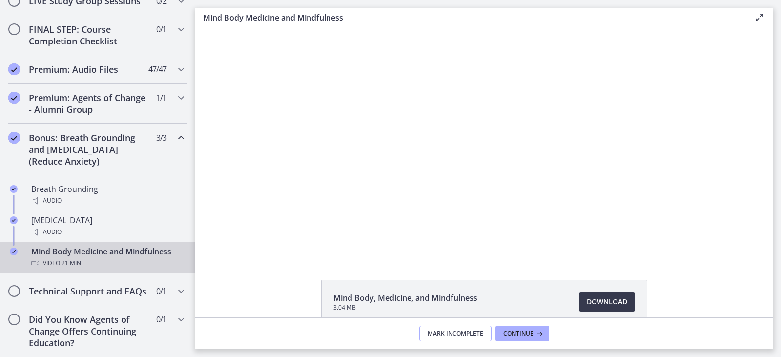
click at [469, 334] on span "Mark Incomplete" at bounding box center [456, 333] width 56 height 8
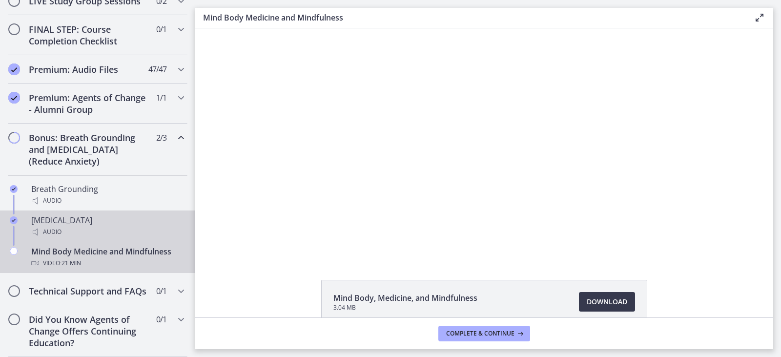
click at [76, 225] on div "[MEDICAL_DATA] Audio" at bounding box center [107, 225] width 152 height 23
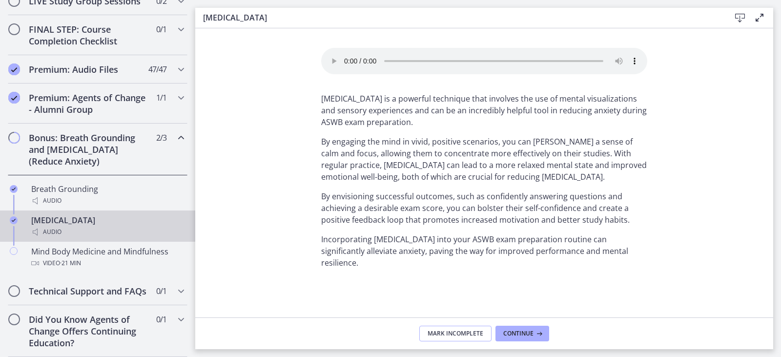
click at [468, 331] on span "Mark Incomplete" at bounding box center [456, 333] width 56 height 8
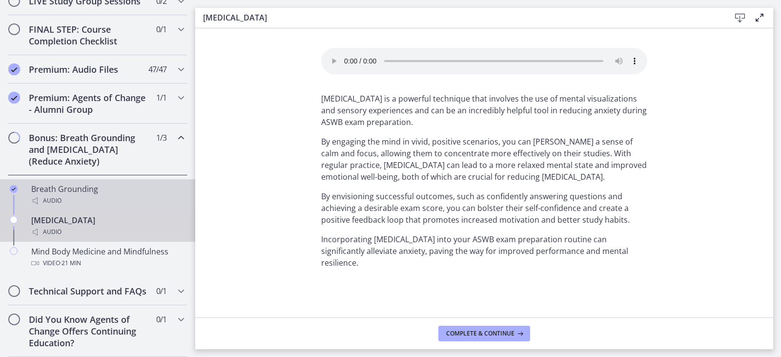
click at [47, 187] on div "Breath Grounding Audio" at bounding box center [107, 194] width 152 height 23
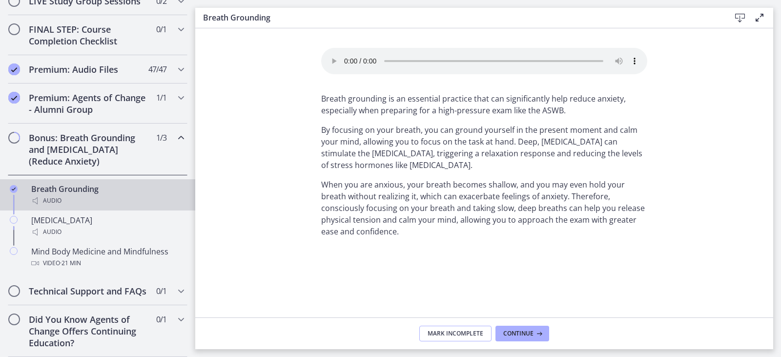
click at [464, 332] on span "Mark Incomplete" at bounding box center [456, 333] width 56 height 8
click at [175, 285] on icon "Chapters" at bounding box center [181, 291] width 12 height 12
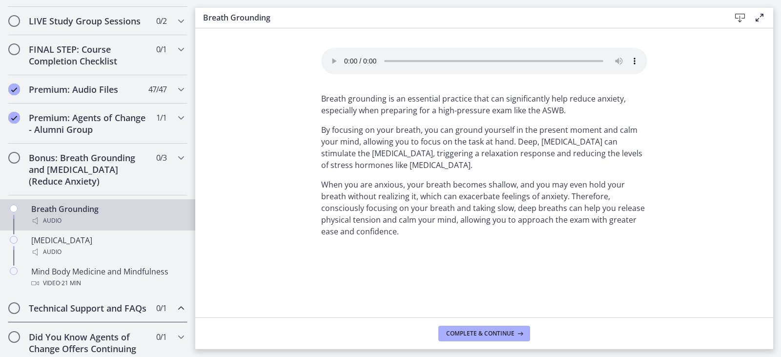
scroll to position [527, 0]
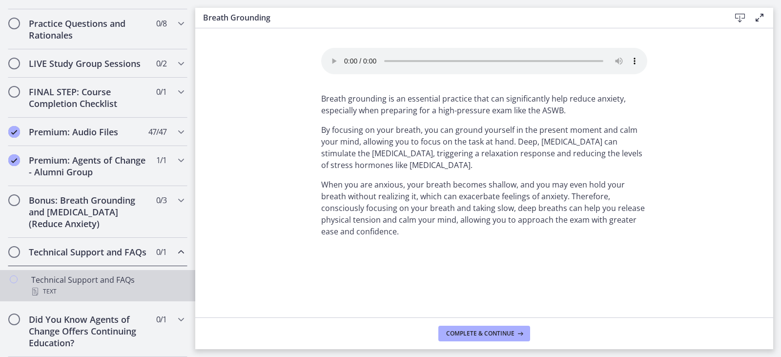
click at [79, 273] on link "Technical Support and FAQs Text" at bounding box center [97, 285] width 195 height 31
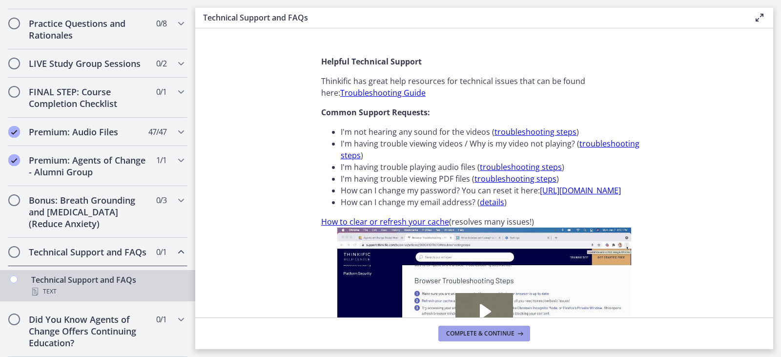
click at [471, 328] on button "Complete & continue" at bounding box center [484, 334] width 92 height 16
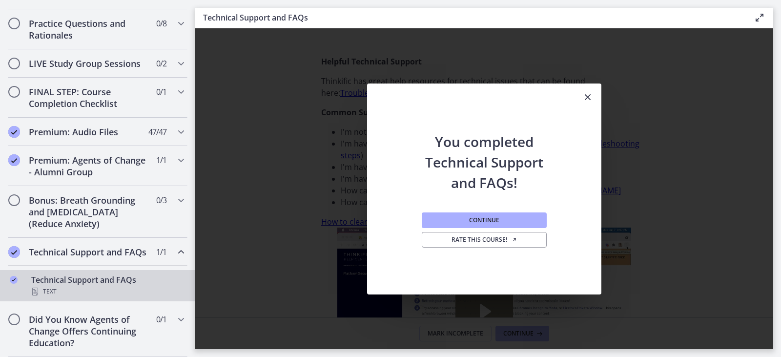
click at [588, 91] on icon "Close" at bounding box center [588, 97] width 12 height 12
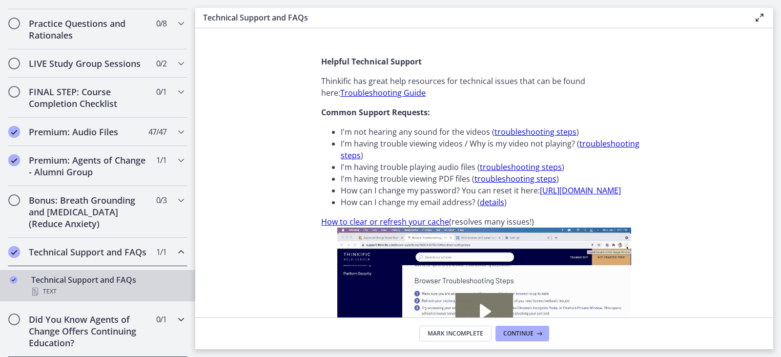
click at [74, 335] on h2 "Did You Know Agents of Change Offers Continuing Education?" at bounding box center [88, 330] width 119 height 35
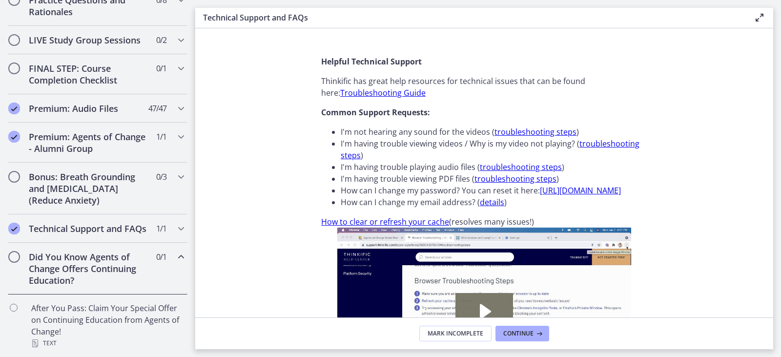
scroll to position [551, 0]
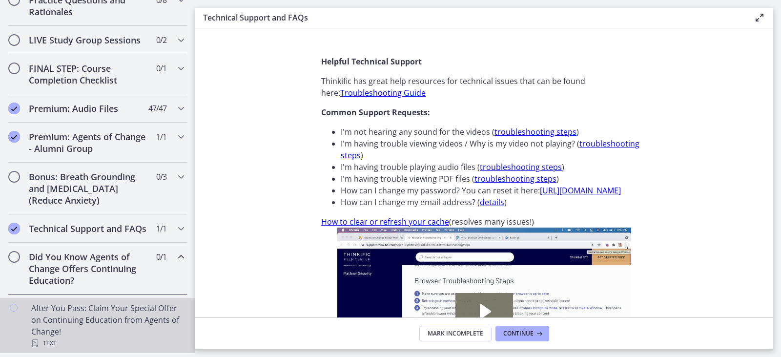
click at [80, 317] on div "After You Pass: Claim Your Special Offer on Continuing Education from Agents of…" at bounding box center [107, 325] width 152 height 47
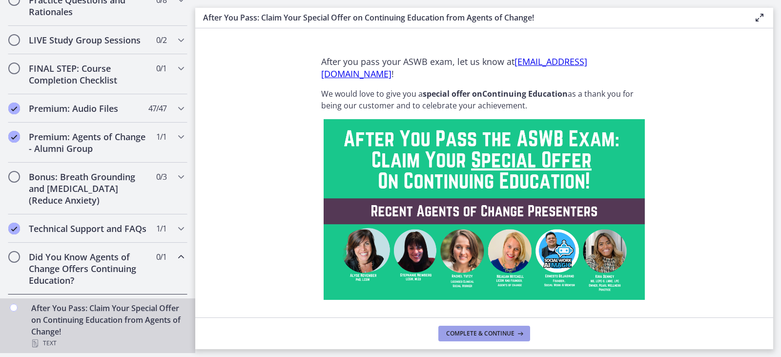
click at [482, 334] on span "Complete & continue" at bounding box center [480, 333] width 68 height 8
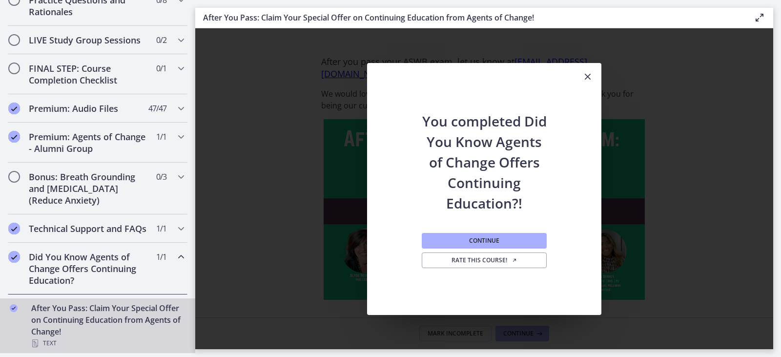
click at [586, 75] on icon "Close" at bounding box center [588, 77] width 12 height 12
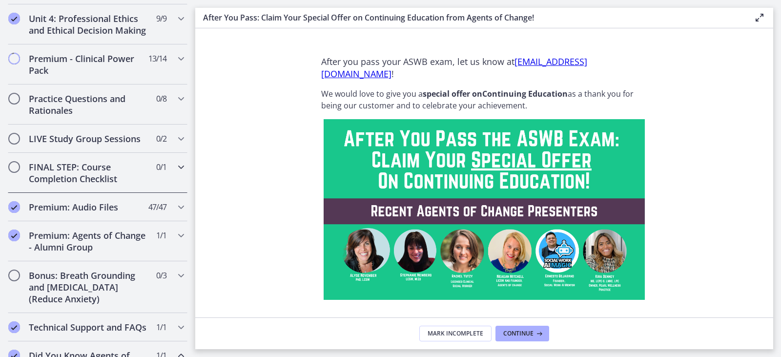
scroll to position [404, 0]
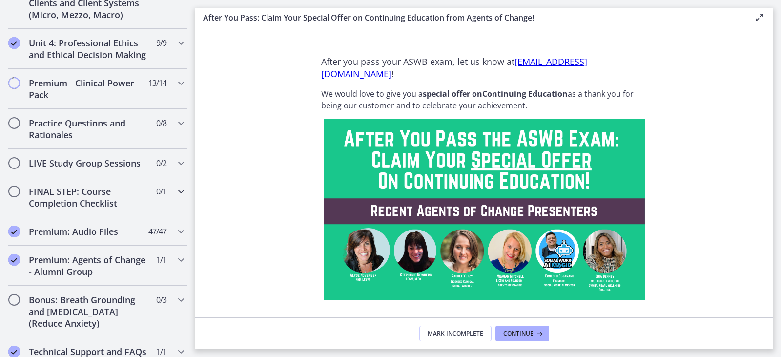
click at [175, 197] on icon "Chapters" at bounding box center [181, 191] width 12 height 12
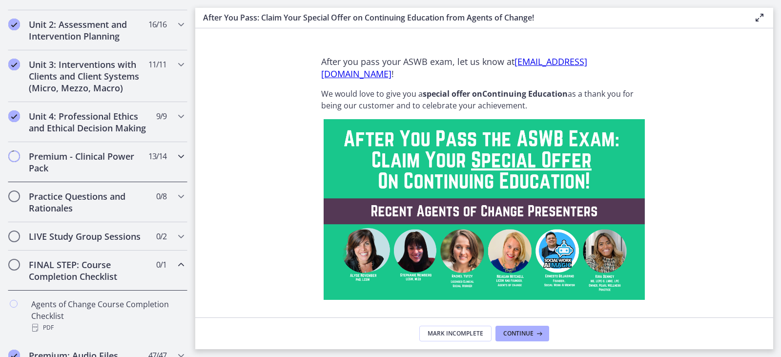
scroll to position [342, 0]
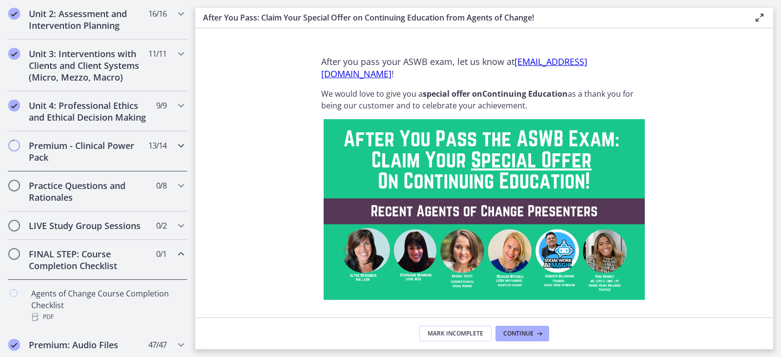
click at [93, 163] on h2 "Premium - Clinical Power Pack" at bounding box center [88, 151] width 119 height 23
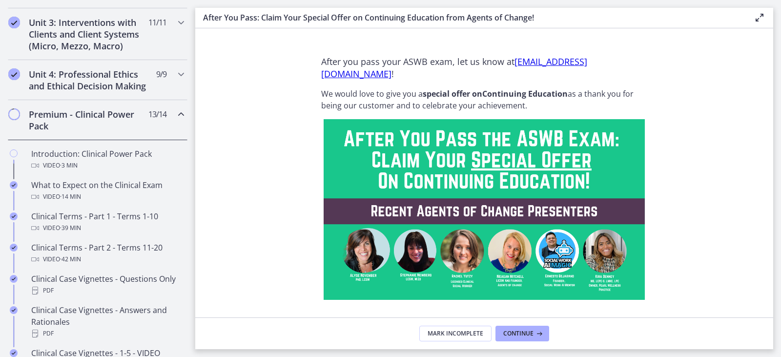
scroll to position [390, 0]
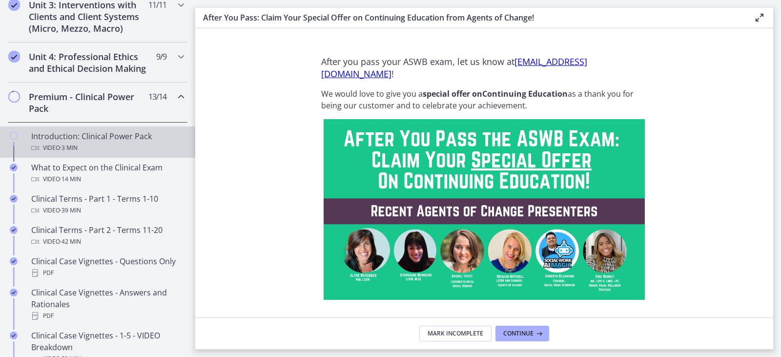
click at [78, 154] on span "· 3 min" at bounding box center [69, 148] width 18 height 12
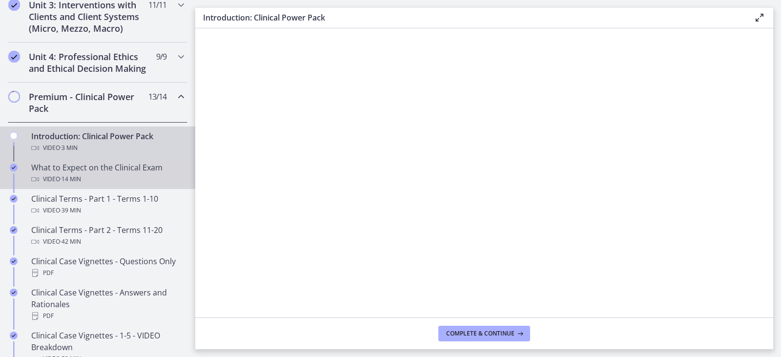
click at [118, 185] on div "Video · 14 min" at bounding box center [107, 179] width 152 height 12
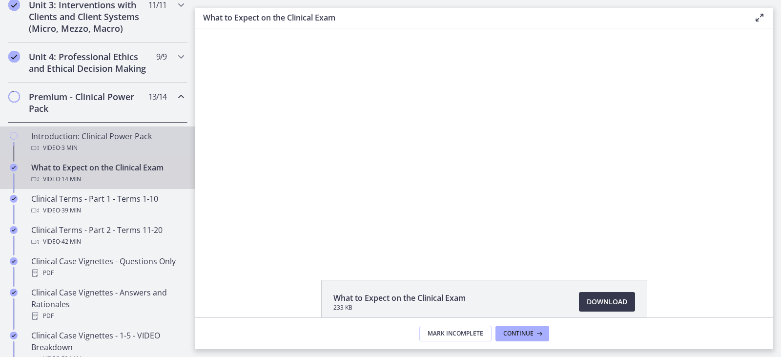
click at [116, 152] on div "Introduction: Clinical Power Pack Video · 3 min" at bounding box center [107, 141] width 152 height 23
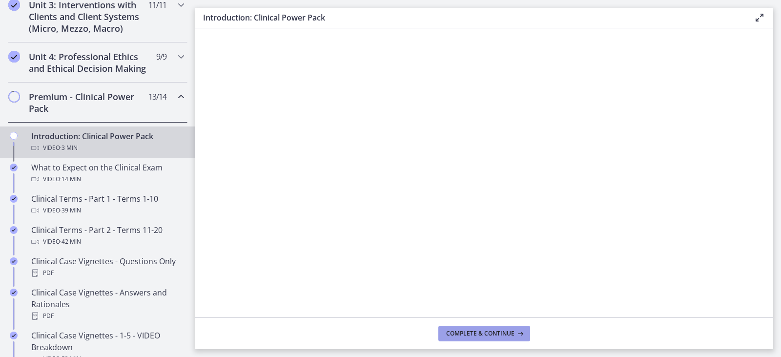
drag, startPoint x: 491, startPoint y: 334, endPoint x: 47, endPoint y: 219, distance: 458.3
click at [491, 334] on span "Complete & continue" at bounding box center [480, 333] width 68 height 8
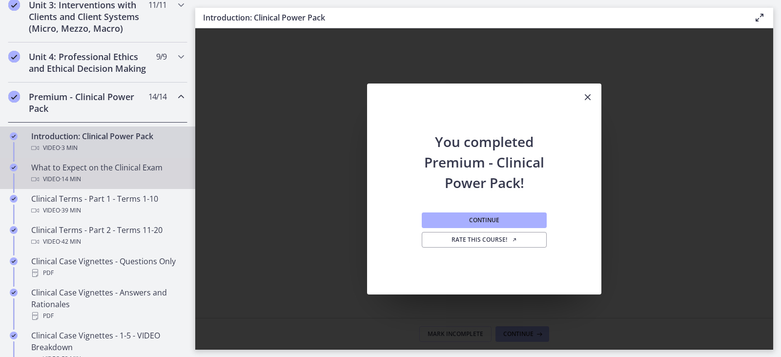
click at [97, 178] on div "What to Expect on the Clinical Exam Video · 14 min" at bounding box center [107, 173] width 152 height 23
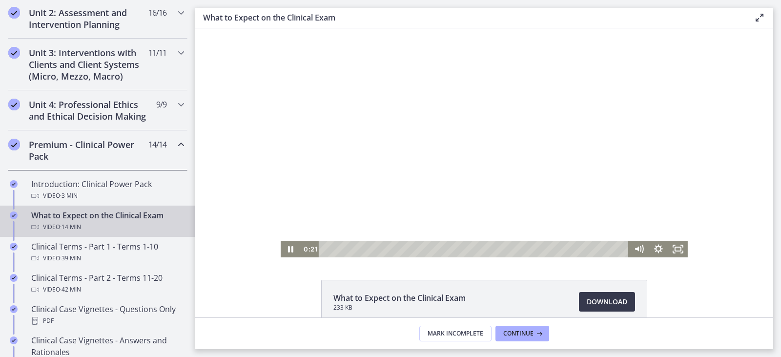
scroll to position [342, 0]
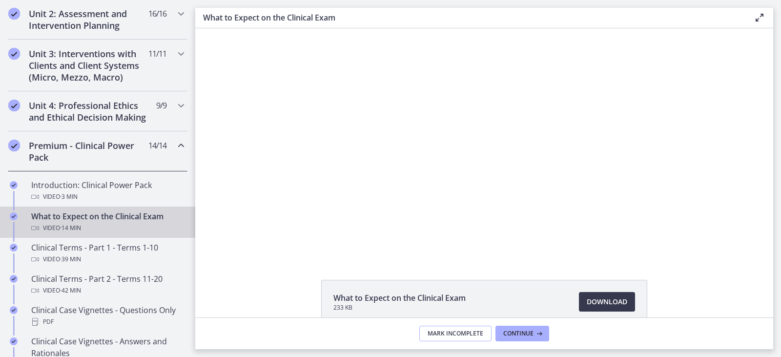
click at [459, 334] on span "Mark Incomplete" at bounding box center [456, 333] width 56 height 8
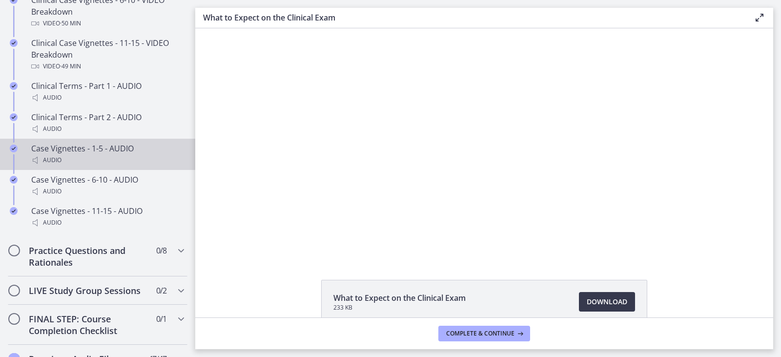
scroll to position [927, 0]
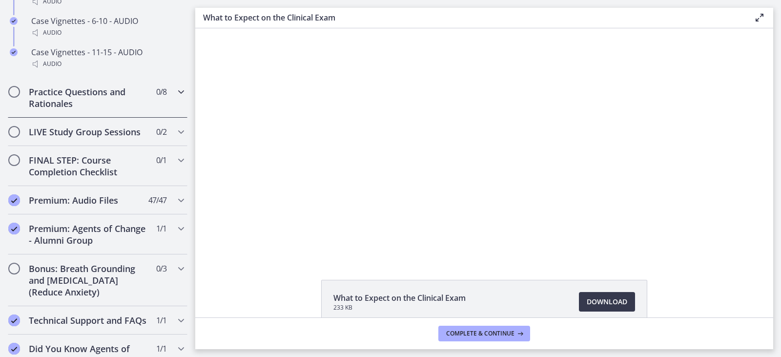
click at [87, 109] on h2 "Practice Questions and Rationales" at bounding box center [88, 97] width 119 height 23
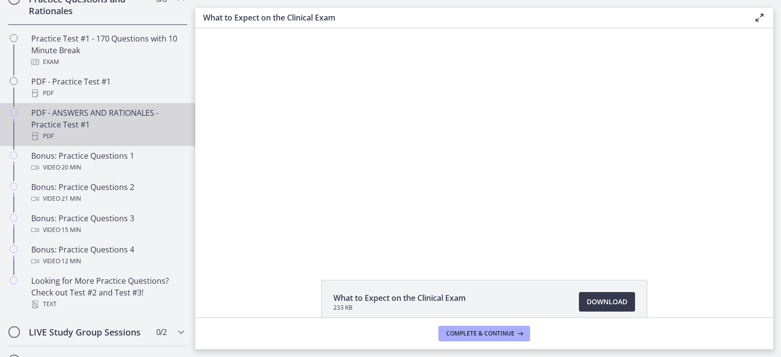
scroll to position [511, 0]
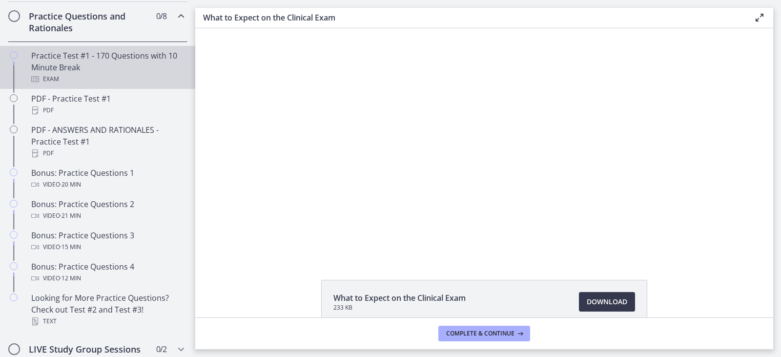
click at [63, 84] on div "Practice Test #1 - 170 Questions with 10 Minute Break Exam" at bounding box center [107, 67] width 152 height 35
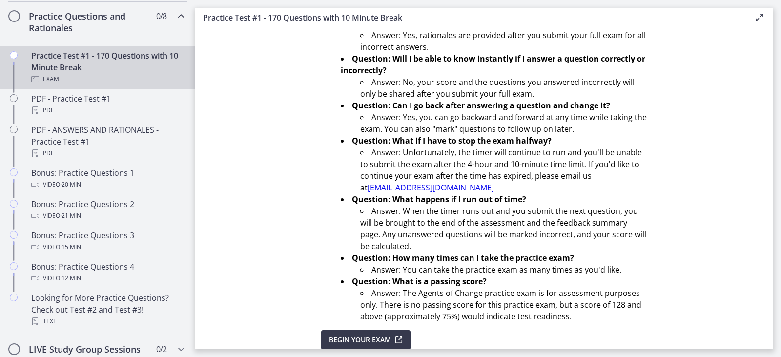
scroll to position [337, 0]
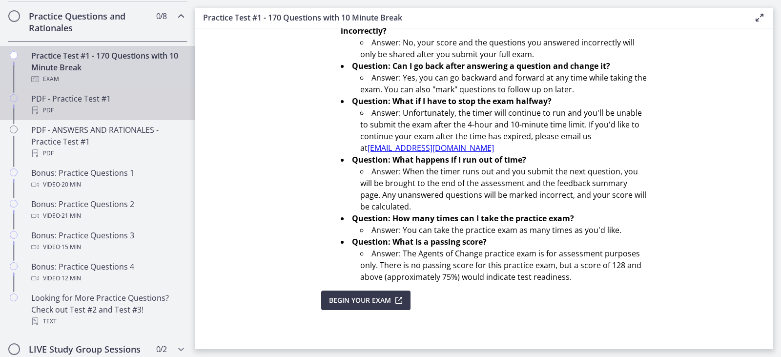
click at [65, 116] on div "PDF" at bounding box center [107, 110] width 152 height 12
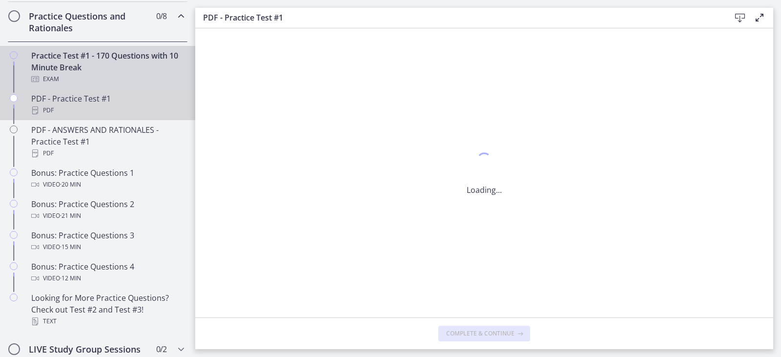
scroll to position [0, 0]
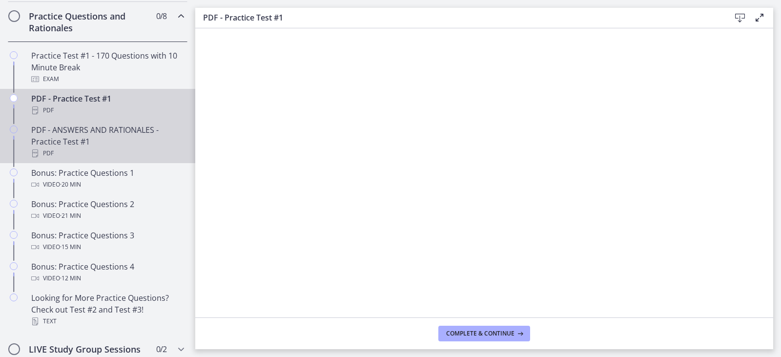
click at [98, 145] on div "PDF - ANSWERS AND RATIONALES - Practice Test #1 PDF" at bounding box center [107, 141] width 152 height 35
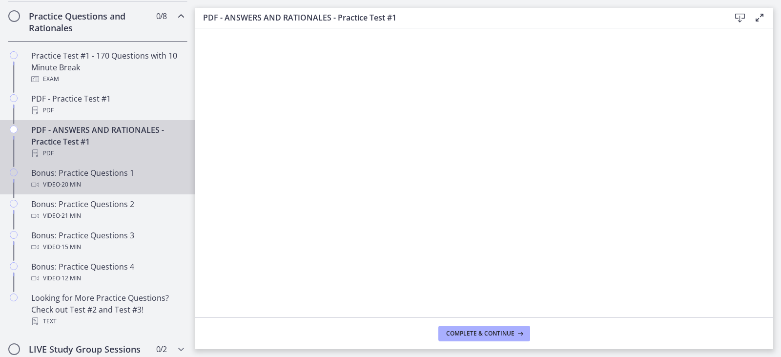
click at [96, 190] on div "Video · 20 min" at bounding box center [107, 185] width 152 height 12
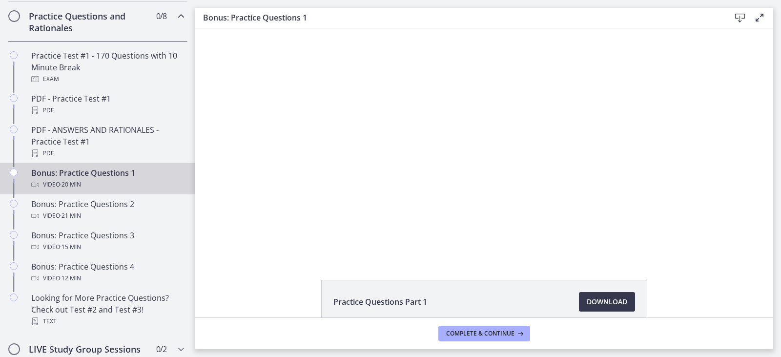
click at [266, 298] on div "Practice Questions Part 1 Download Opens in a new window" at bounding box center [484, 325] width 578 height 91
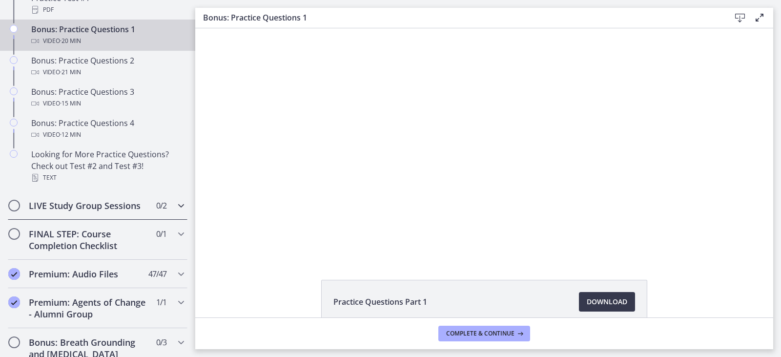
scroll to position [657, 0]
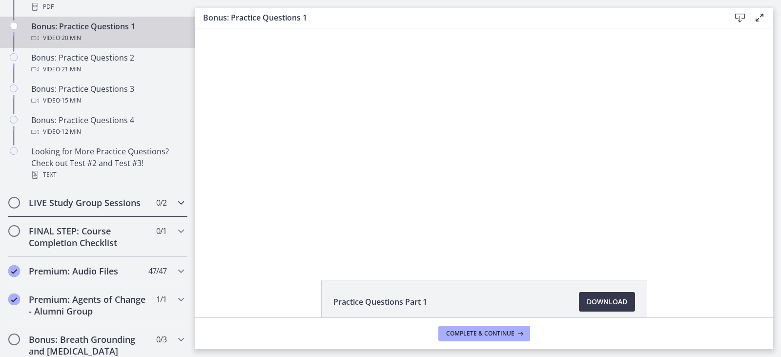
click at [175, 208] on icon "Chapters" at bounding box center [181, 203] width 12 height 12
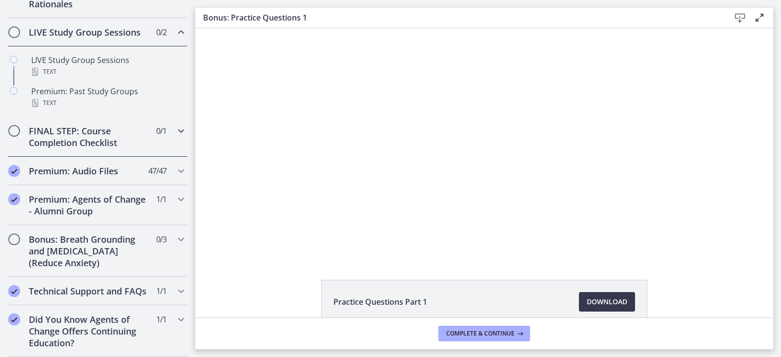
scroll to position [510, 0]
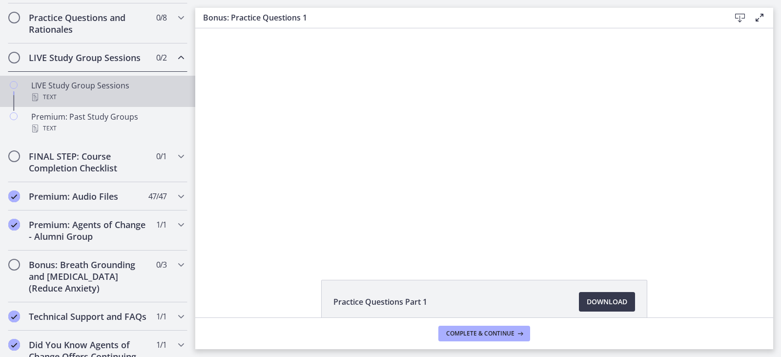
click at [98, 103] on div "Text" at bounding box center [107, 97] width 152 height 12
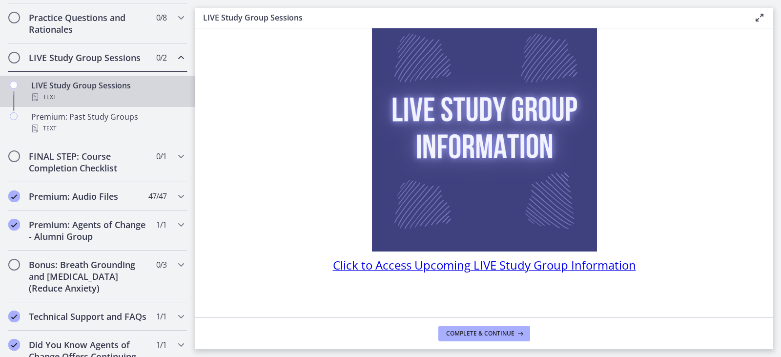
scroll to position [65, 0]
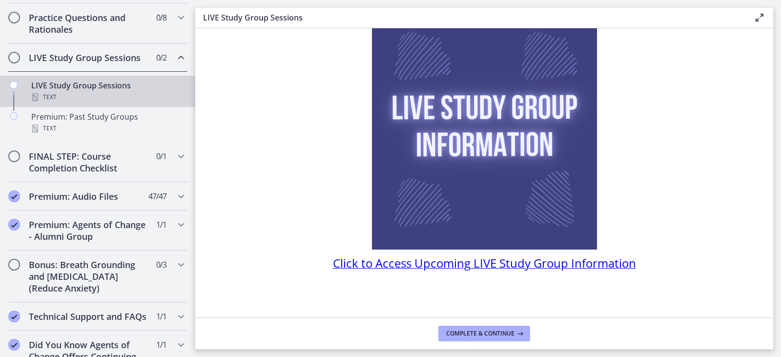
click at [477, 260] on span "Click to Access Upcoming LIVE Study Group Information" at bounding box center [484, 263] width 303 height 16
drag, startPoint x: 464, startPoint y: 331, endPoint x: 457, endPoint y: 327, distance: 7.7
click at [464, 331] on span "Complete & continue" at bounding box center [480, 333] width 68 height 8
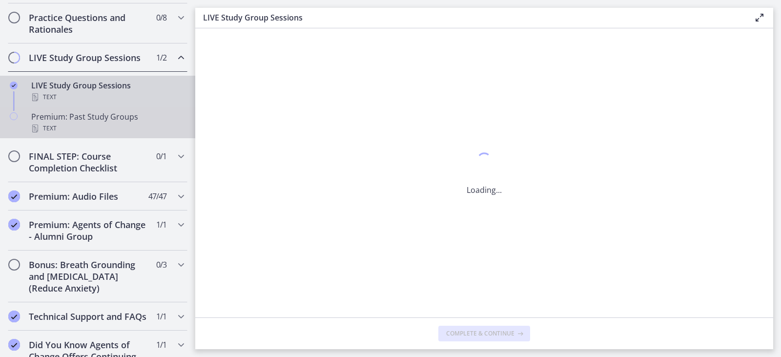
scroll to position [0, 0]
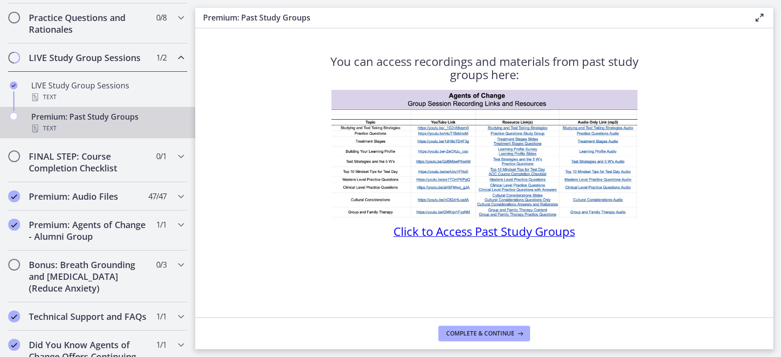
click at [536, 233] on span "Click to Access Past Study Groups" at bounding box center [484, 231] width 182 height 16
click at [487, 339] on button "Complete & continue" at bounding box center [484, 334] width 92 height 16
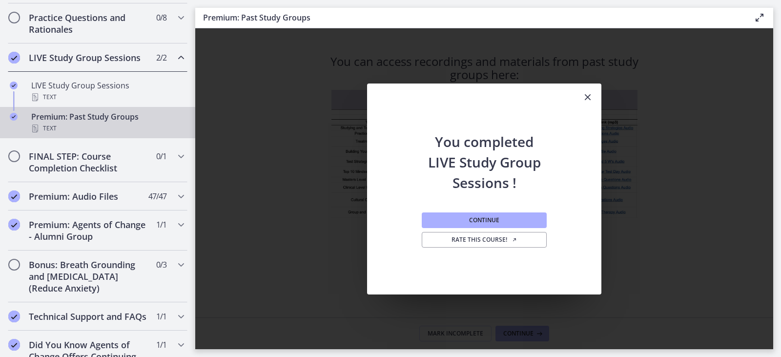
click at [587, 99] on icon "Close" at bounding box center [588, 97] width 12 height 12
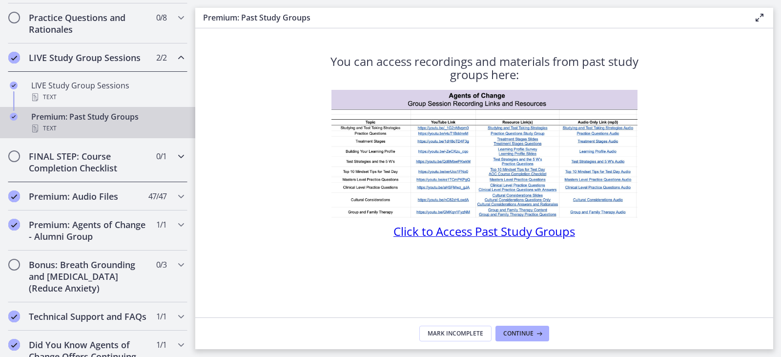
click at [175, 162] on icon "Chapters" at bounding box center [181, 156] width 12 height 12
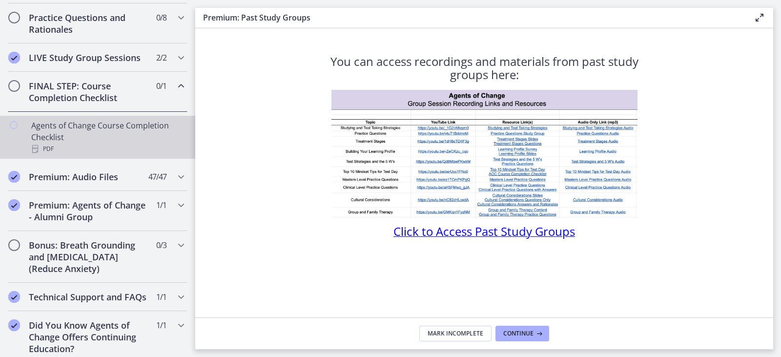
click at [68, 152] on div "Agents of Change Course Completion Checklist PDF" at bounding box center [107, 137] width 152 height 35
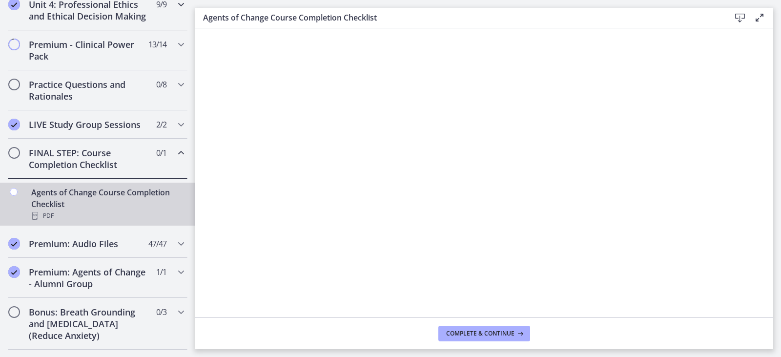
scroll to position [314, 0]
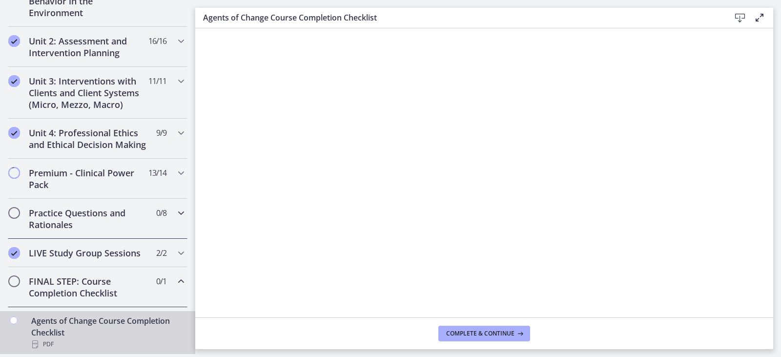
click at [102, 226] on h2 "Practice Questions and Rationales" at bounding box center [88, 218] width 119 height 23
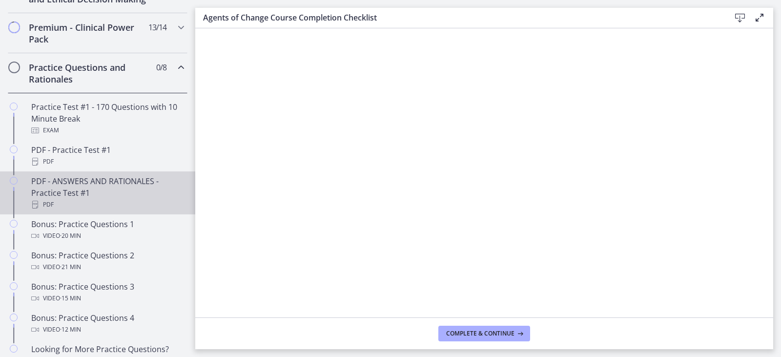
scroll to position [461, 0]
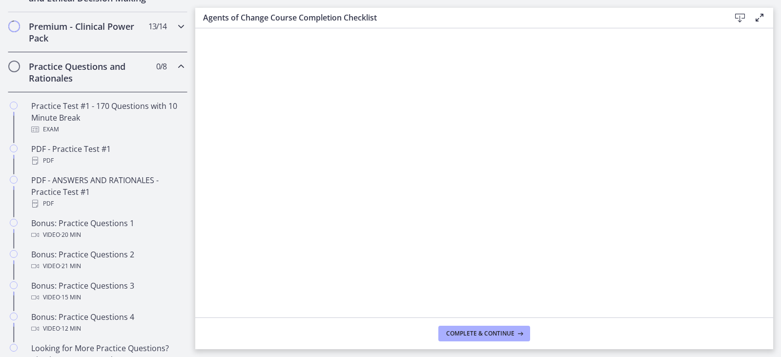
click at [126, 44] on h2 "Premium - Clinical Power Pack" at bounding box center [88, 32] width 119 height 23
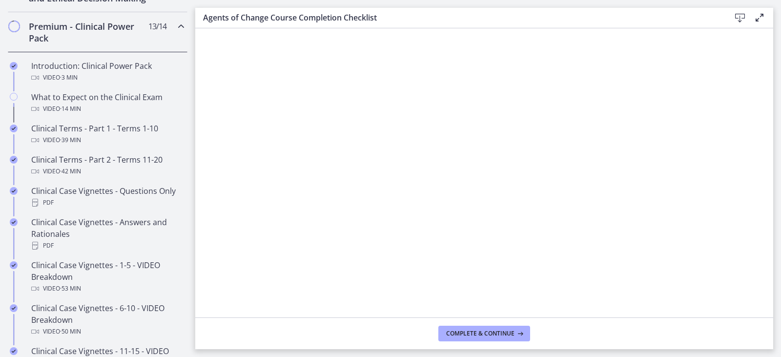
scroll to position [510, 0]
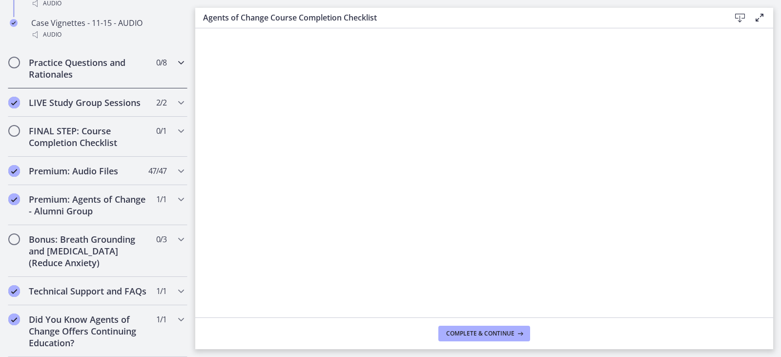
click at [173, 57] on div "Practice Questions and Rationales 0 / 8 Completed" at bounding box center [98, 68] width 180 height 40
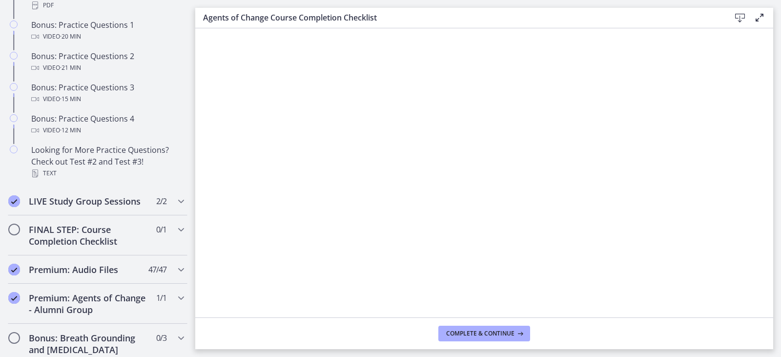
scroll to position [528, 0]
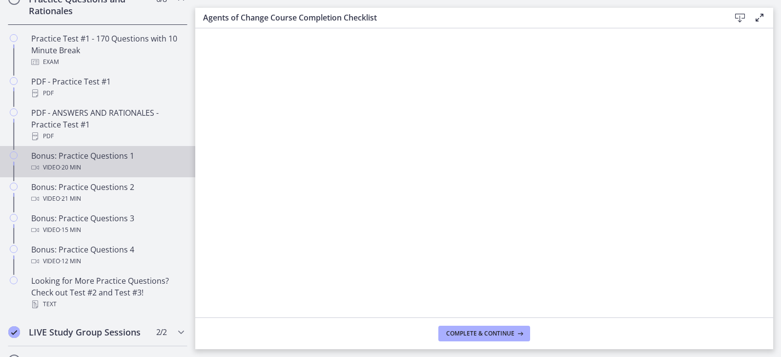
click at [86, 170] on div "Bonus: Practice Questions 1 Video · 20 min" at bounding box center [107, 161] width 152 height 23
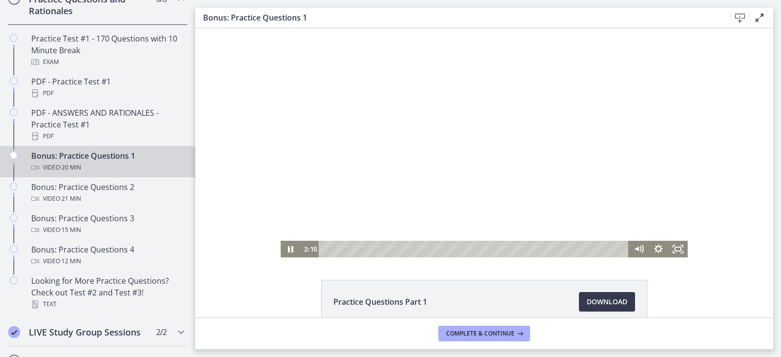
click at [471, 151] on div at bounding box center [484, 142] width 407 height 229
click at [386, 172] on div at bounding box center [484, 142] width 407 height 229
click at [475, 147] on div at bounding box center [484, 142] width 407 height 229
